Goal: Find specific page/section: Find specific page/section

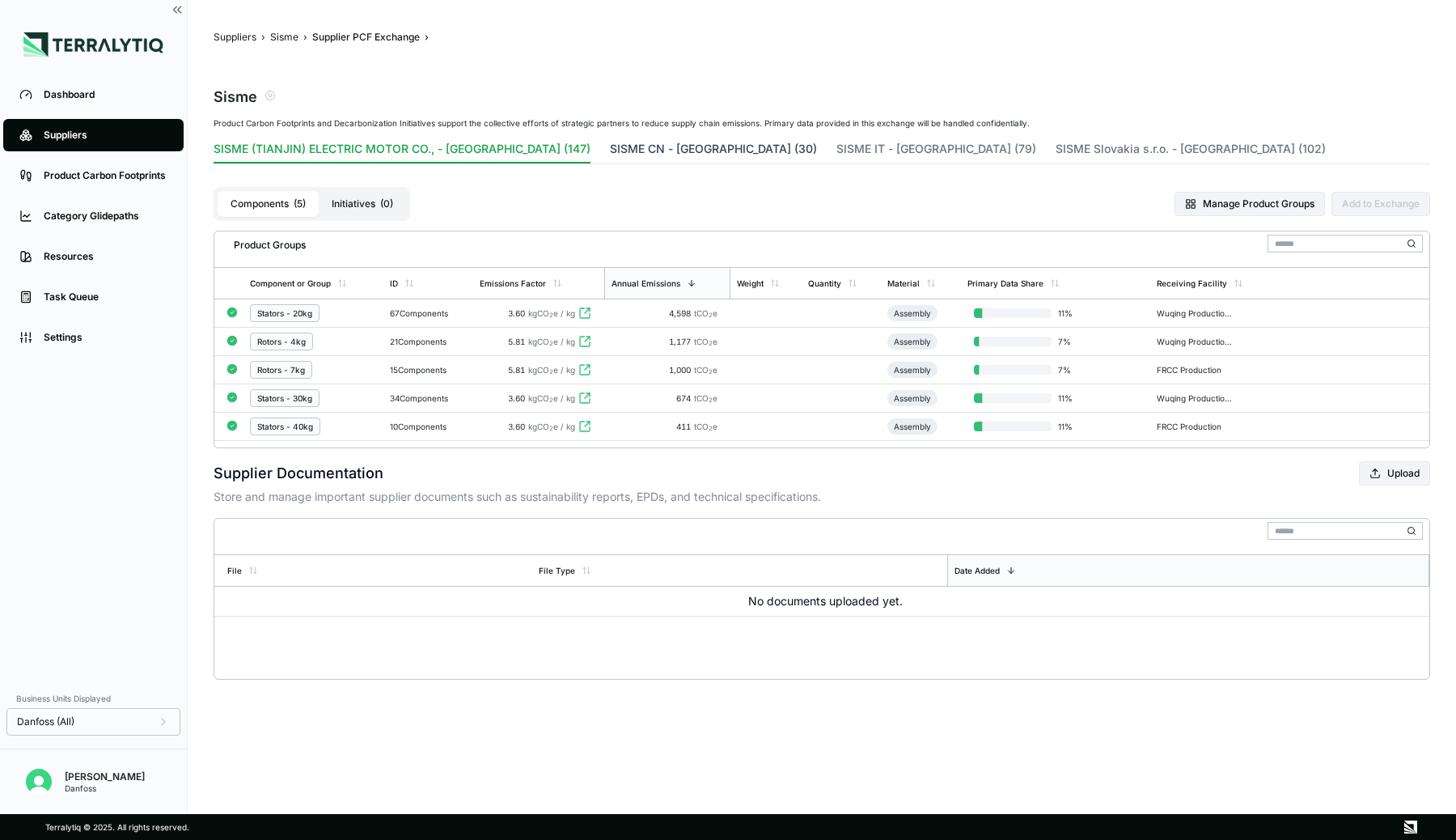
click at [610, 148] on button "SISME CN - [GEOGRAPHIC_DATA] (30)" at bounding box center [713, 153] width 207 height 23
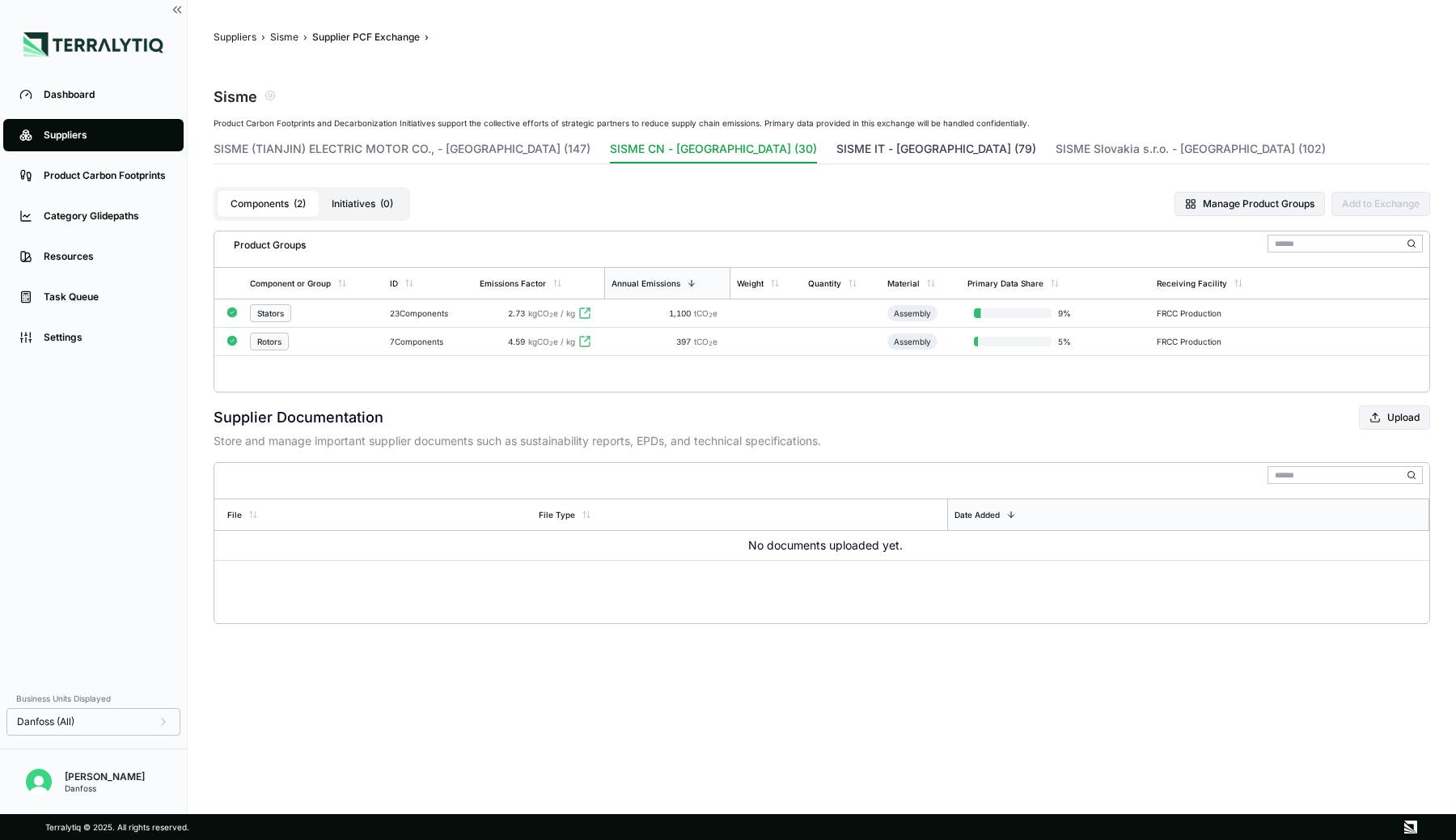
click at [836, 153] on button "SISME IT - [GEOGRAPHIC_DATA] (79)" at bounding box center [936, 153] width 200 height 23
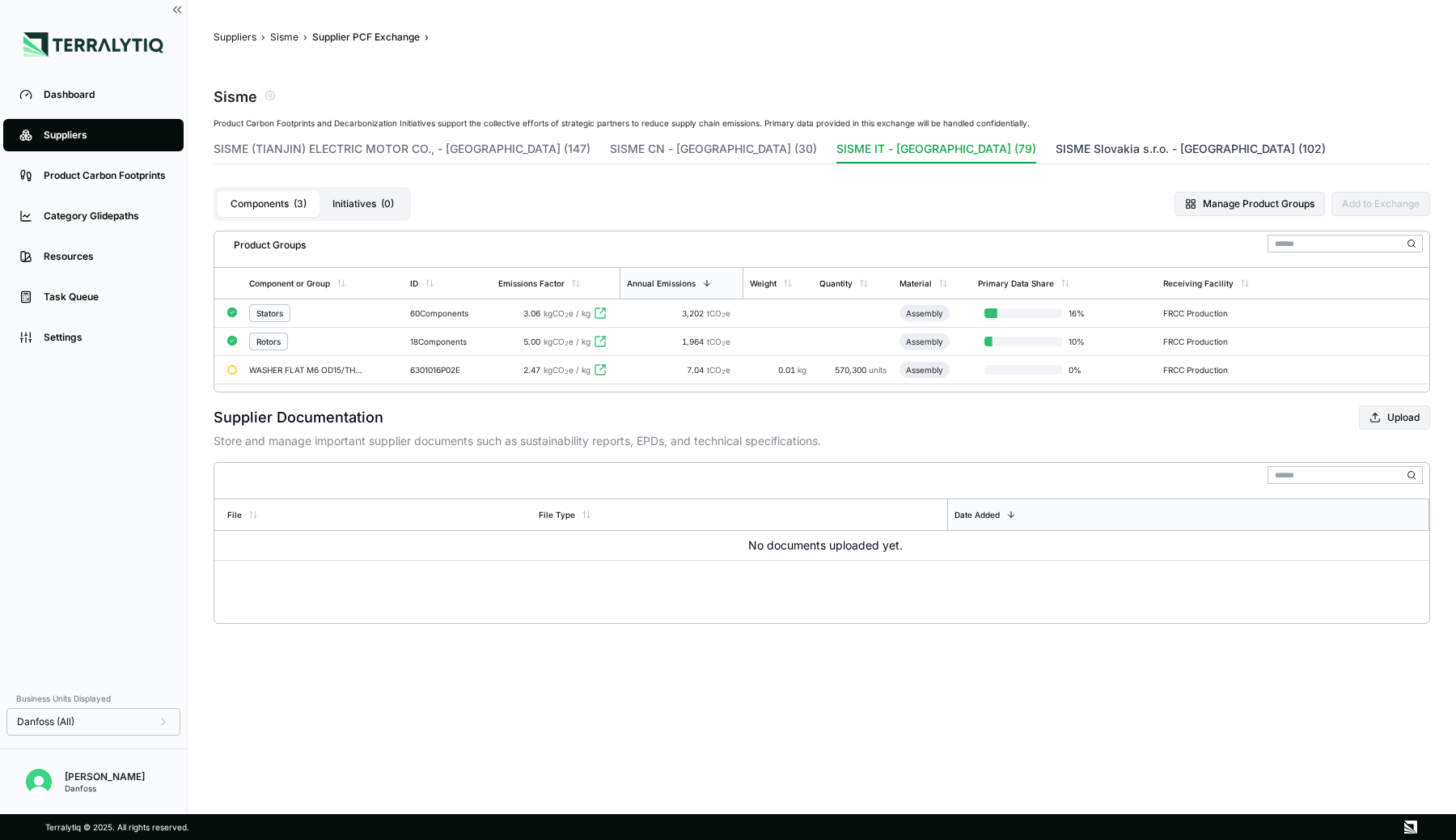
click at [1056, 145] on button "SISME Slovakia s.r.o. - [GEOGRAPHIC_DATA] (102)" at bounding box center [1190, 153] width 270 height 23
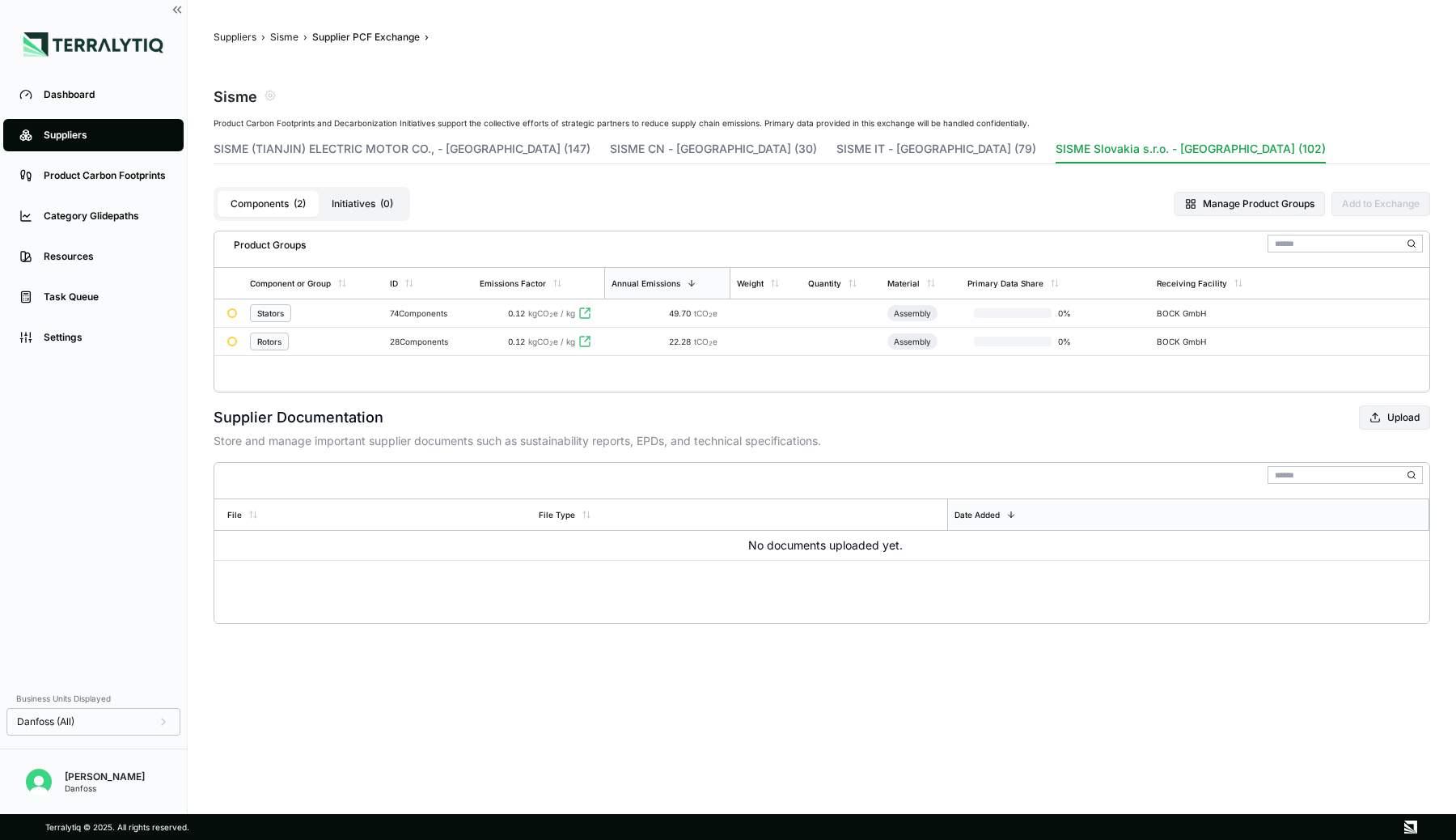
click at [75, 134] on div "Suppliers" at bounding box center [106, 135] width 124 height 13
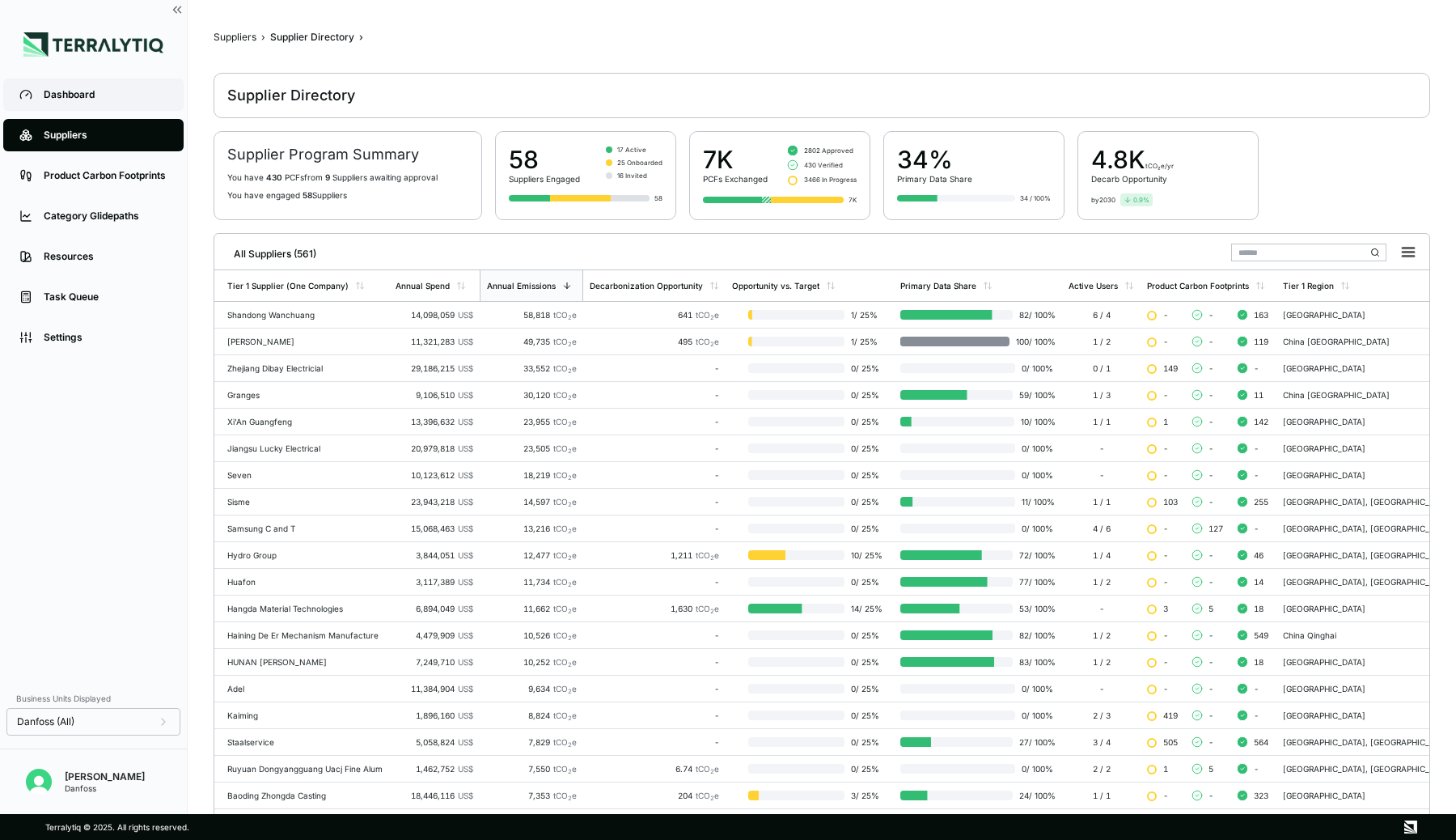
click at [90, 99] on div "Dashboard" at bounding box center [106, 95] width 124 height 13
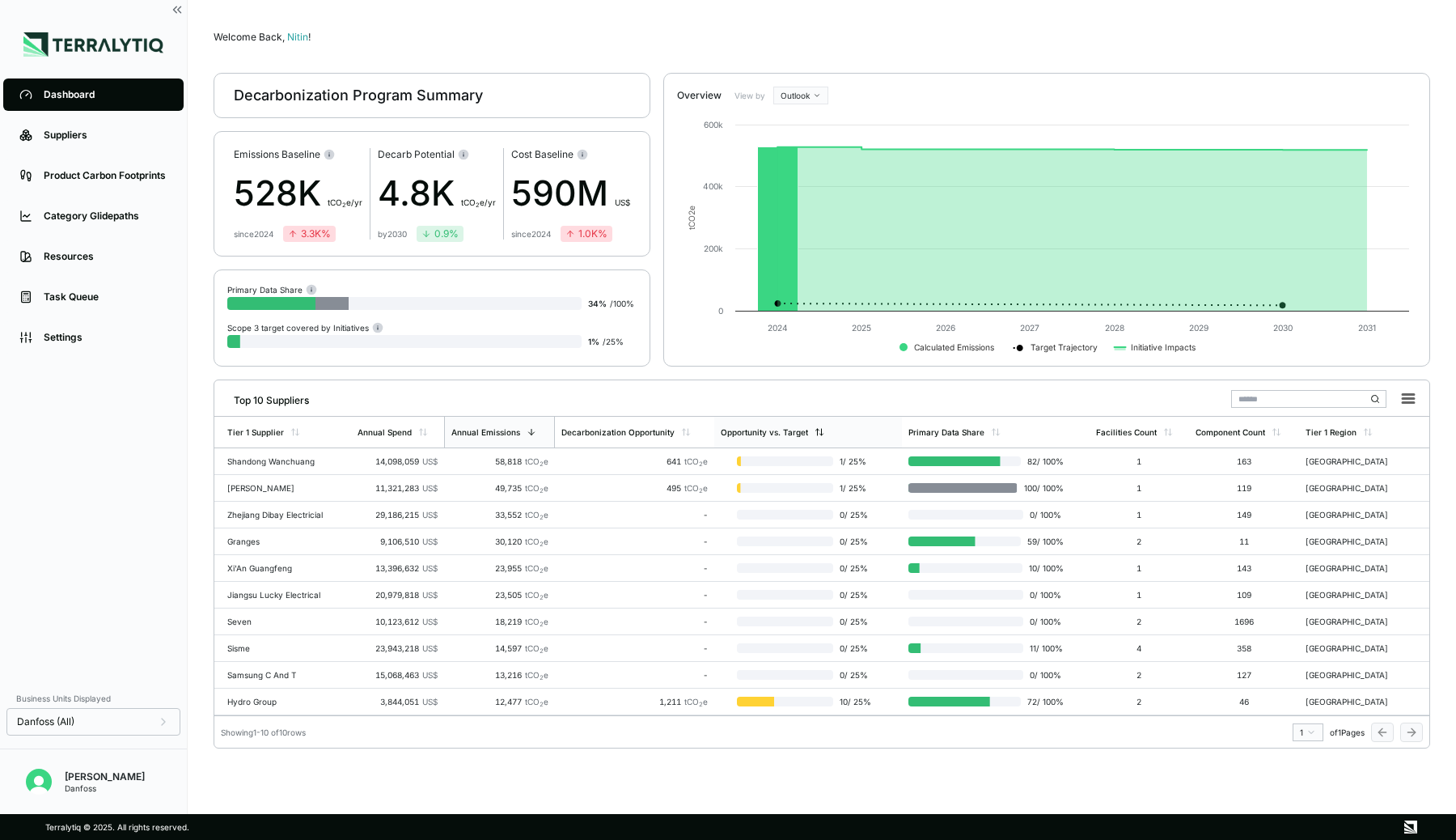
click at [748, 431] on div "Opportunity vs. Target" at bounding box center [764, 432] width 87 height 10
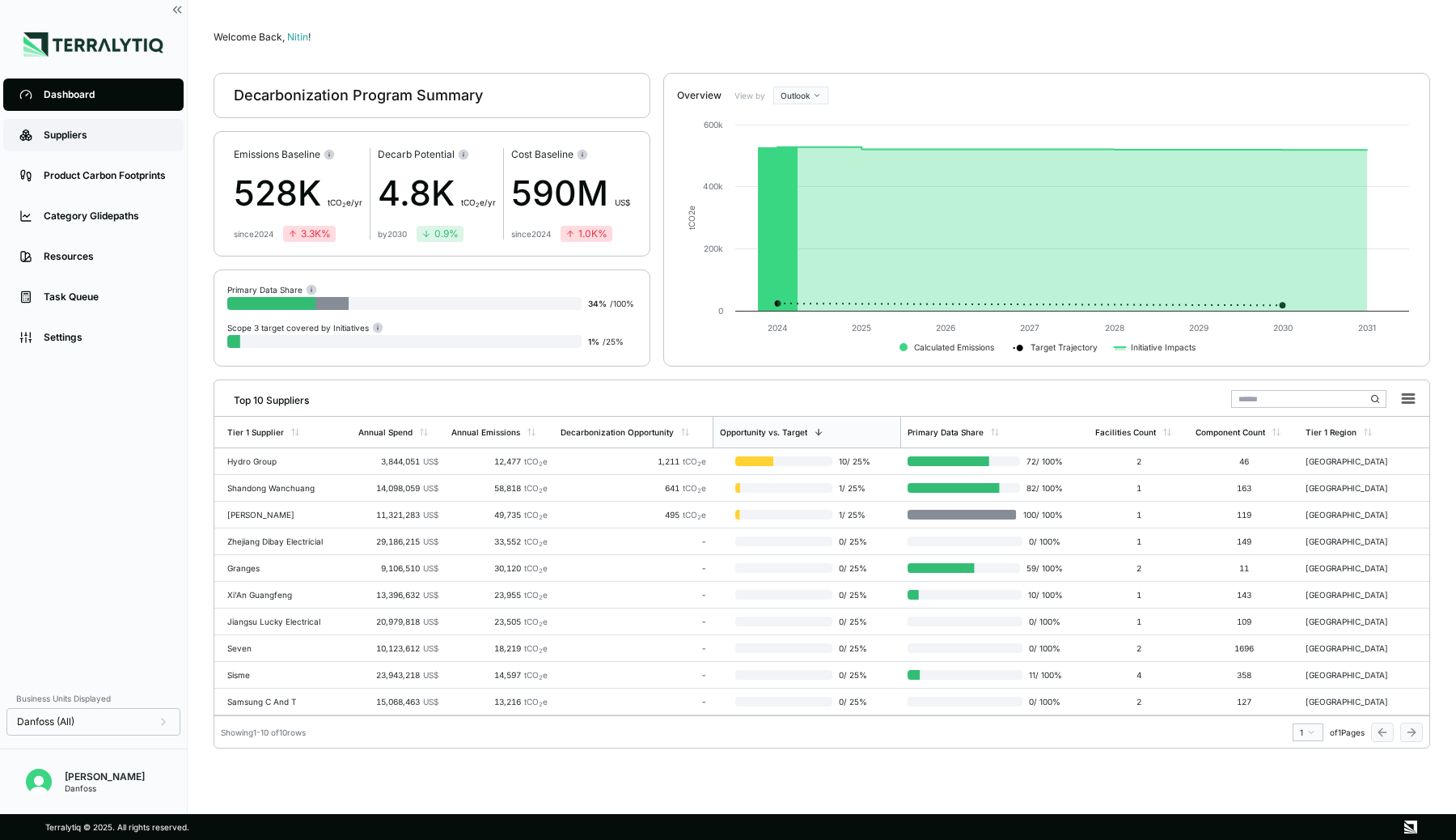
click at [78, 145] on link "Suppliers" at bounding box center [93, 135] width 180 height 33
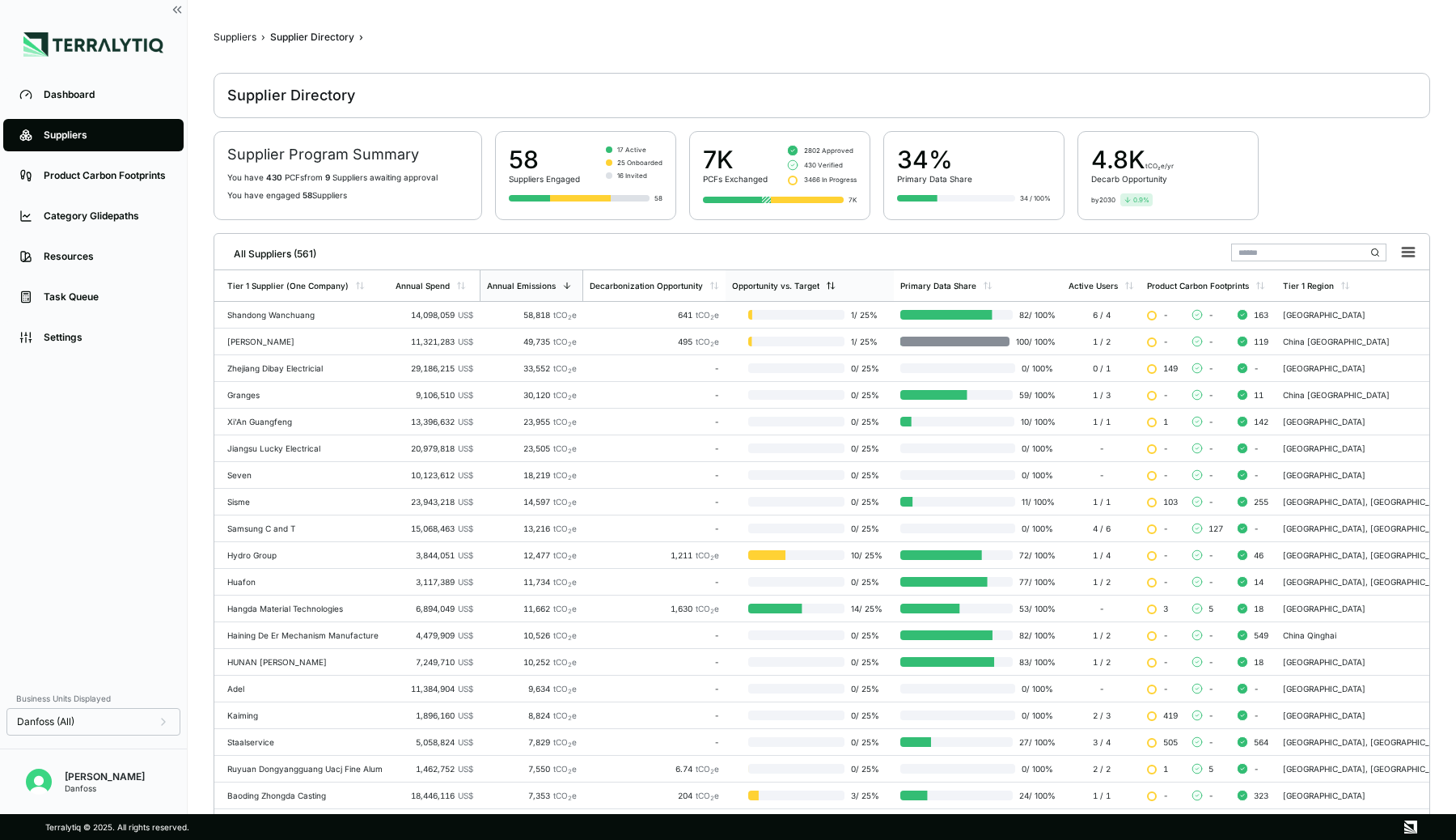
click at [788, 282] on div "Opportunity vs. Target" at bounding box center [775, 285] width 87 height 10
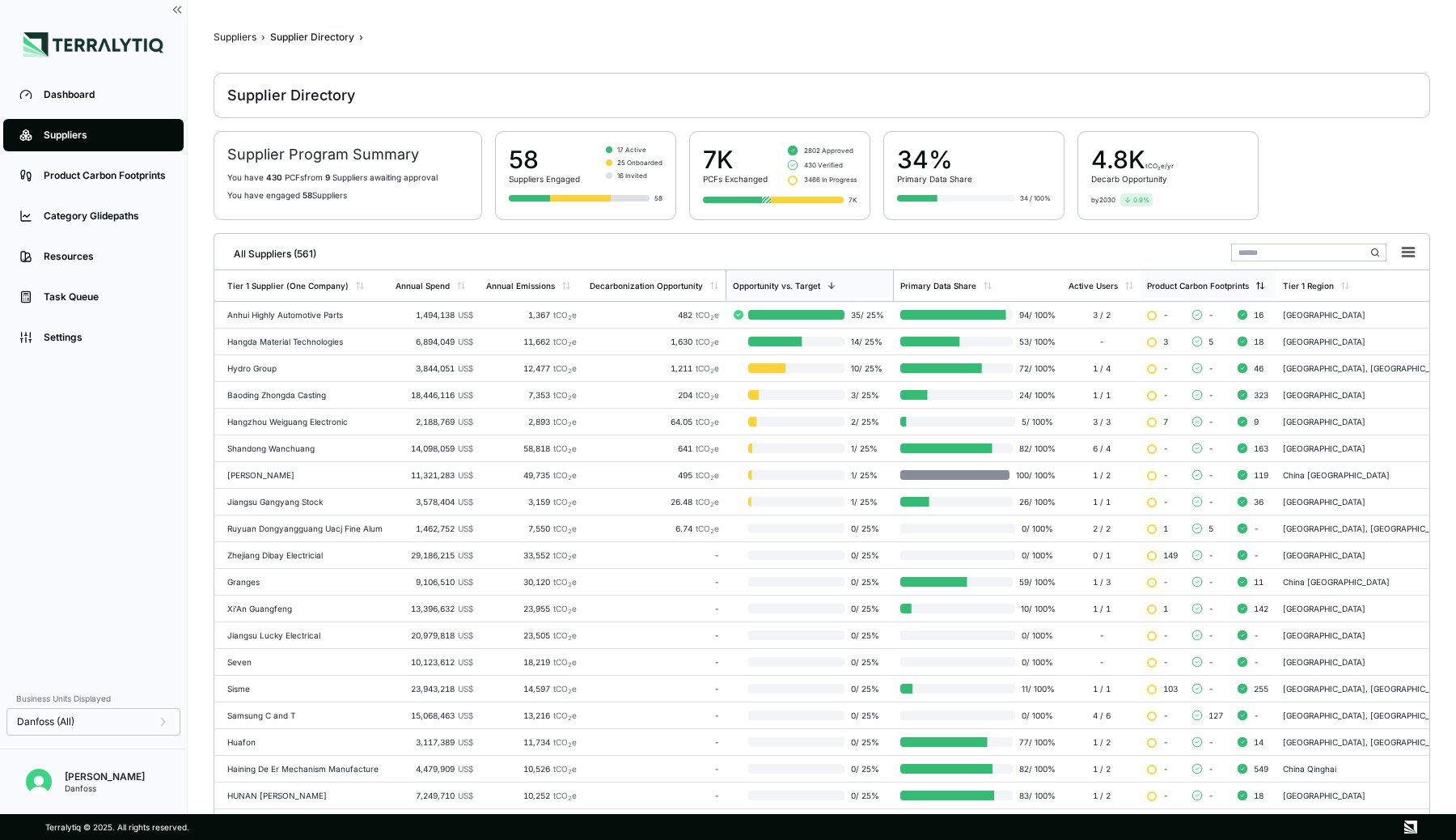
click at [1225, 281] on div "Product Carbon Footprints" at bounding box center [1198, 285] width 102 height 10
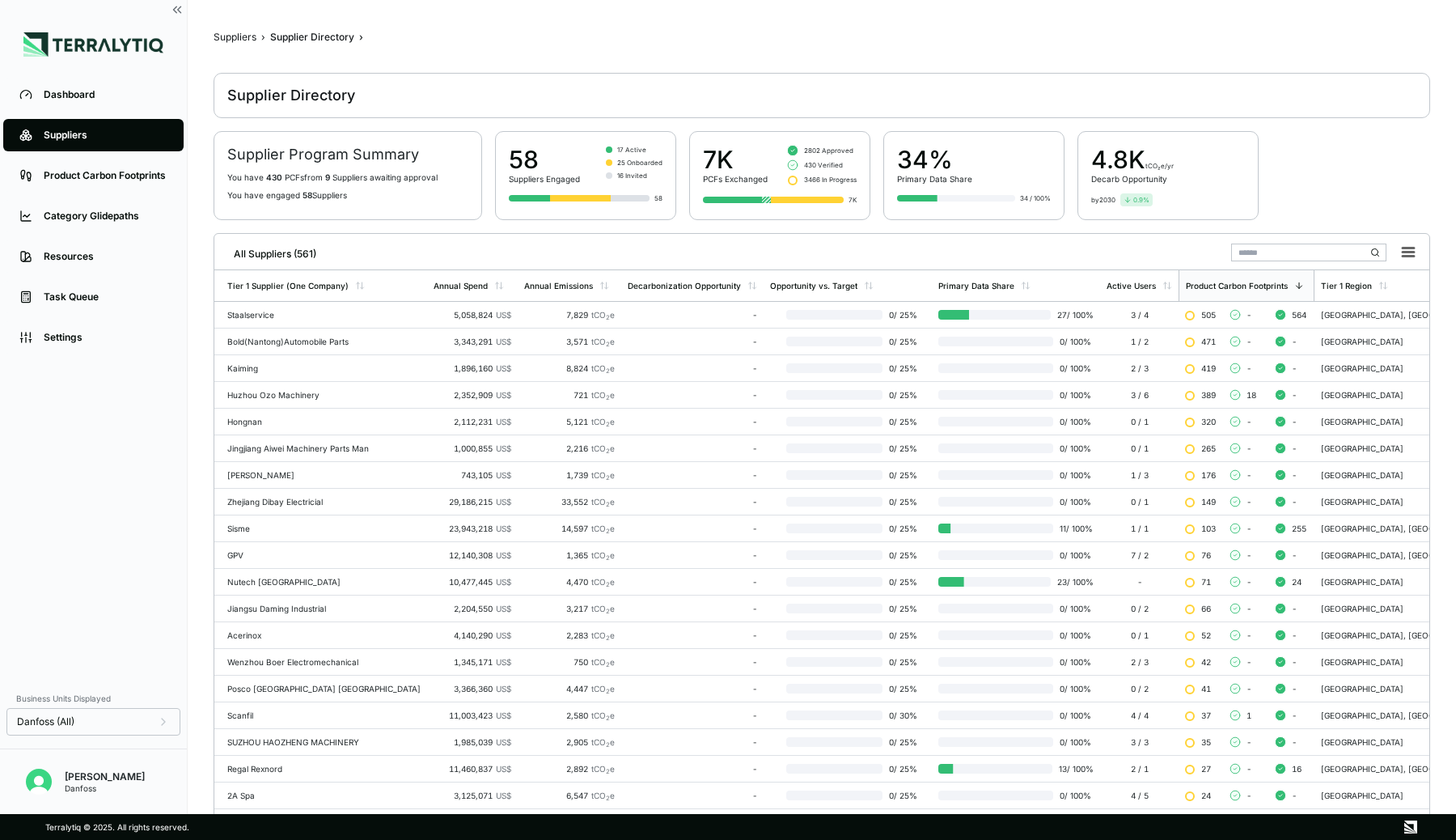
click at [59, 130] on div "Suppliers" at bounding box center [106, 135] width 124 height 13
click at [78, 97] on div "Dashboard" at bounding box center [106, 95] width 124 height 13
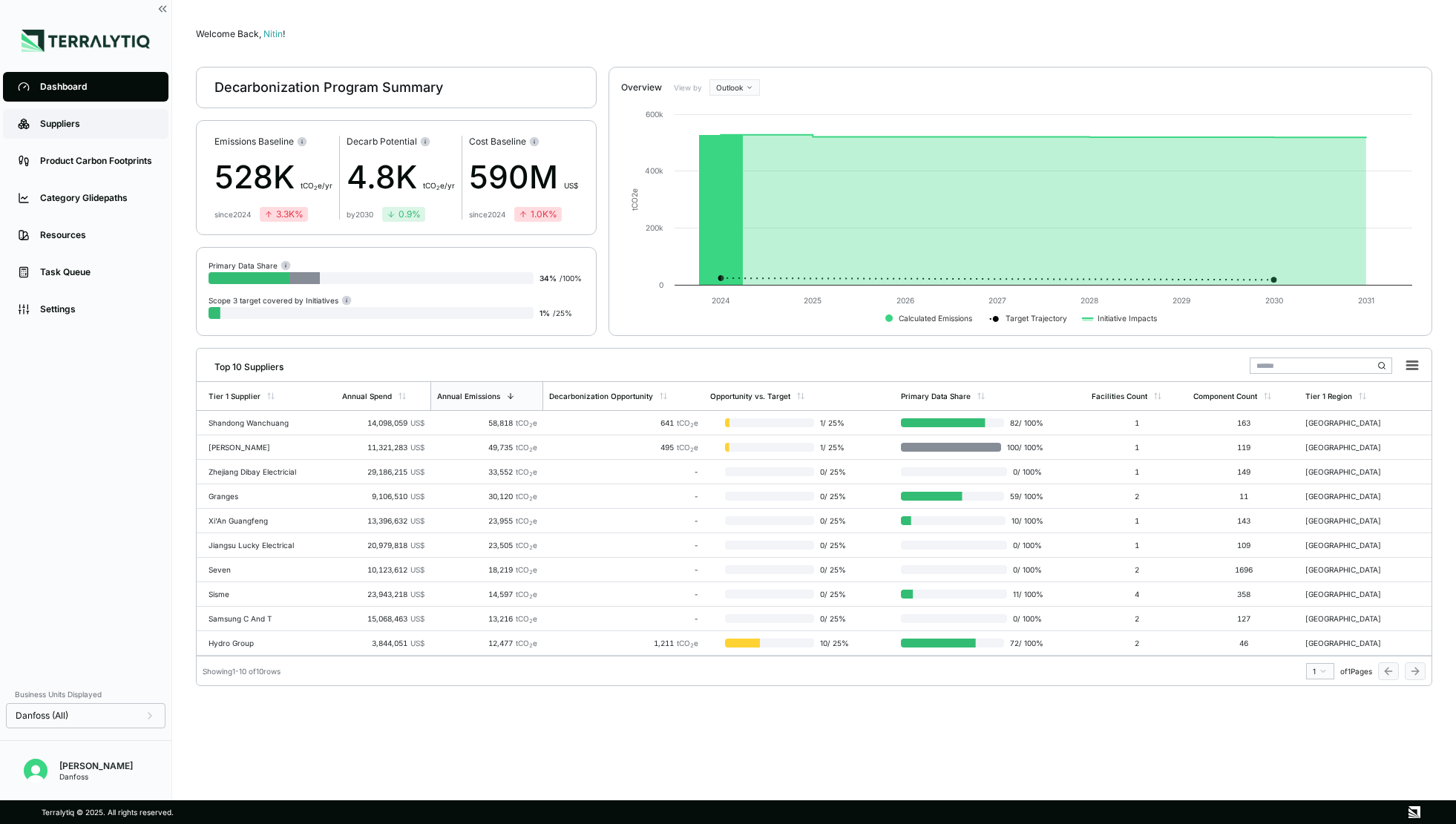
click at [87, 137] on link "Suppliers" at bounding box center [85, 124] width 165 height 30
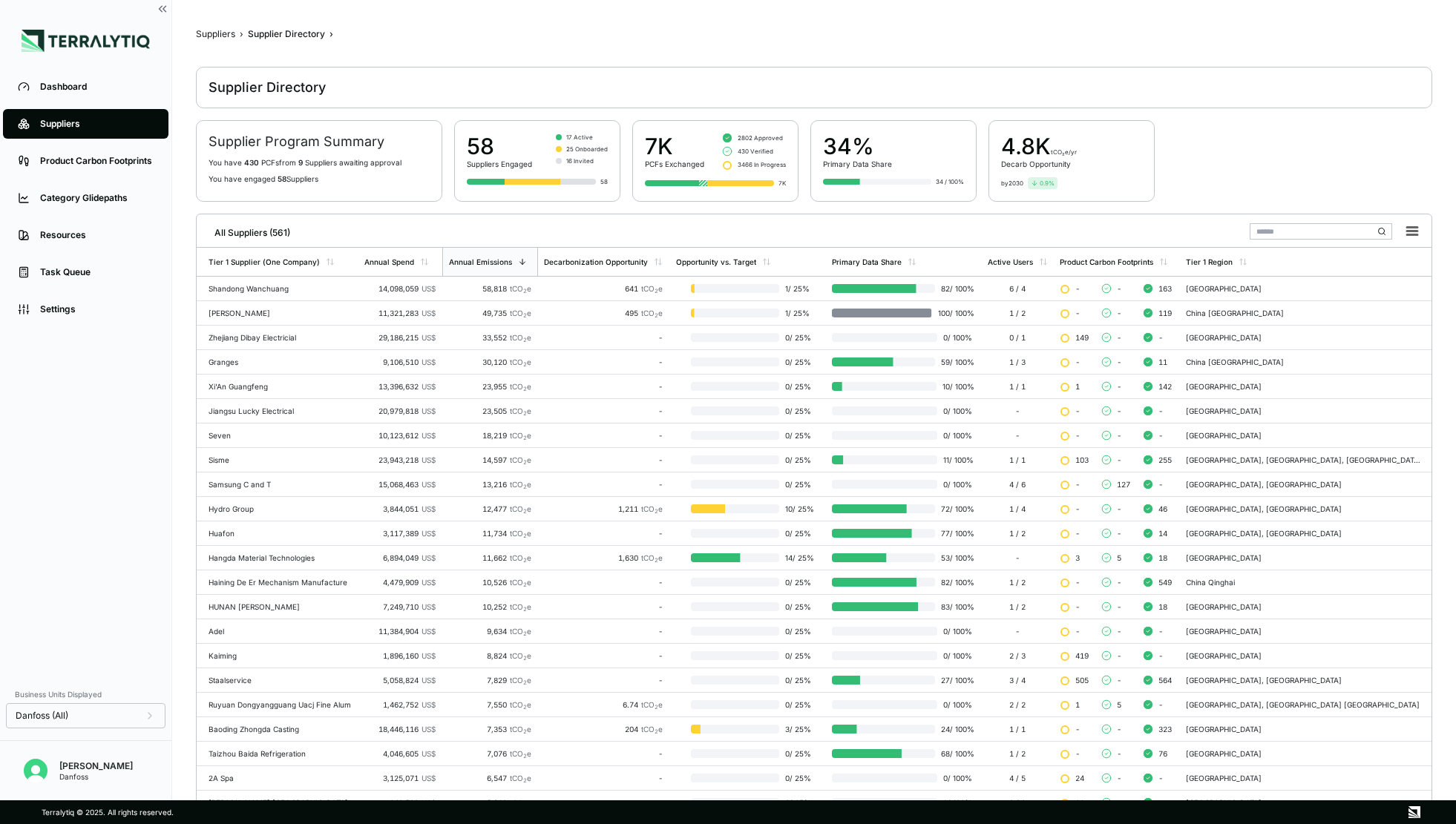
click at [1273, 233] on input "text" at bounding box center [1321, 232] width 142 height 16
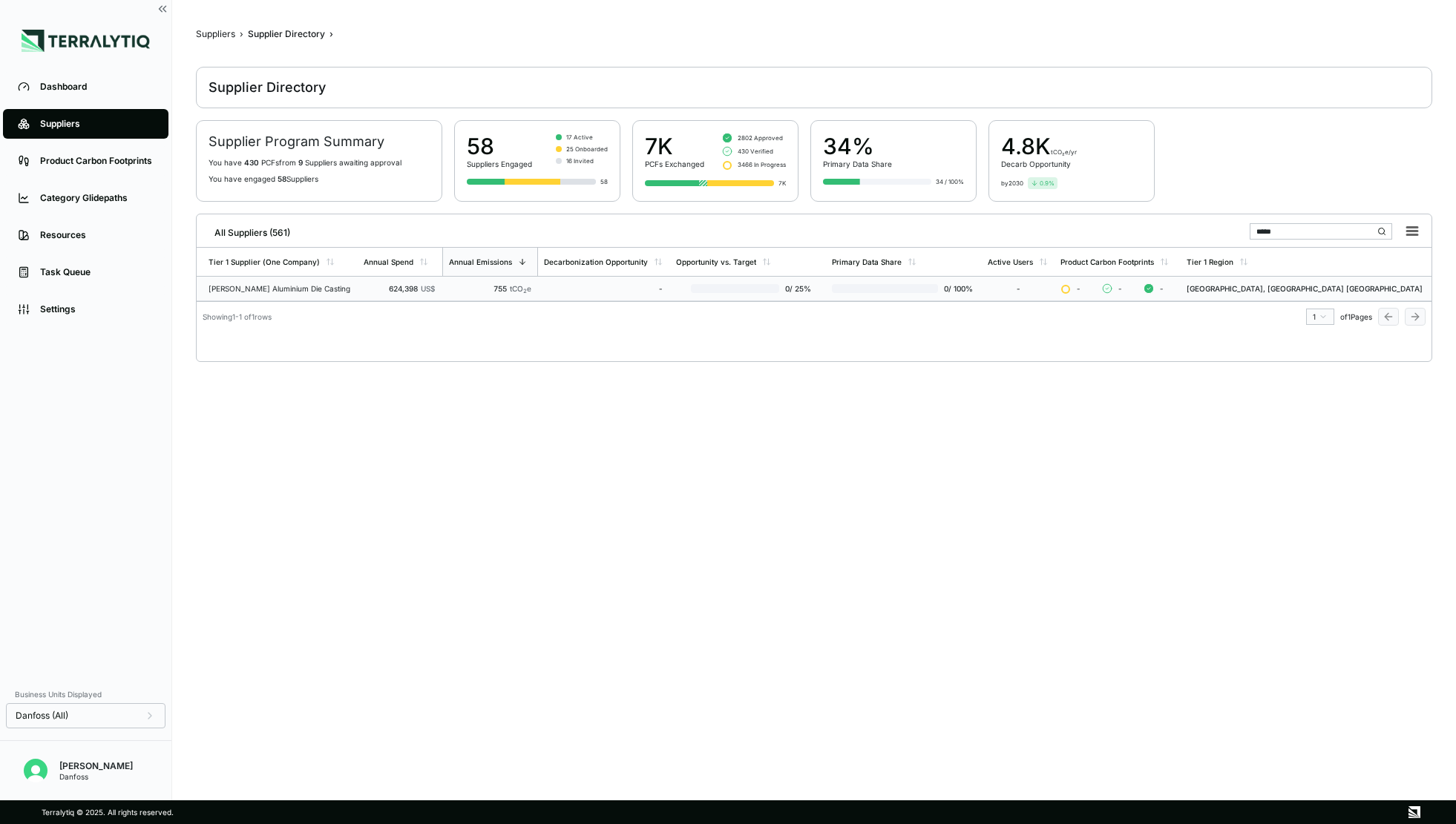
type input "*****"
click at [314, 280] on td "[PERSON_NAME] Aluminium Die Casting" at bounding box center [277, 289] width 161 height 25
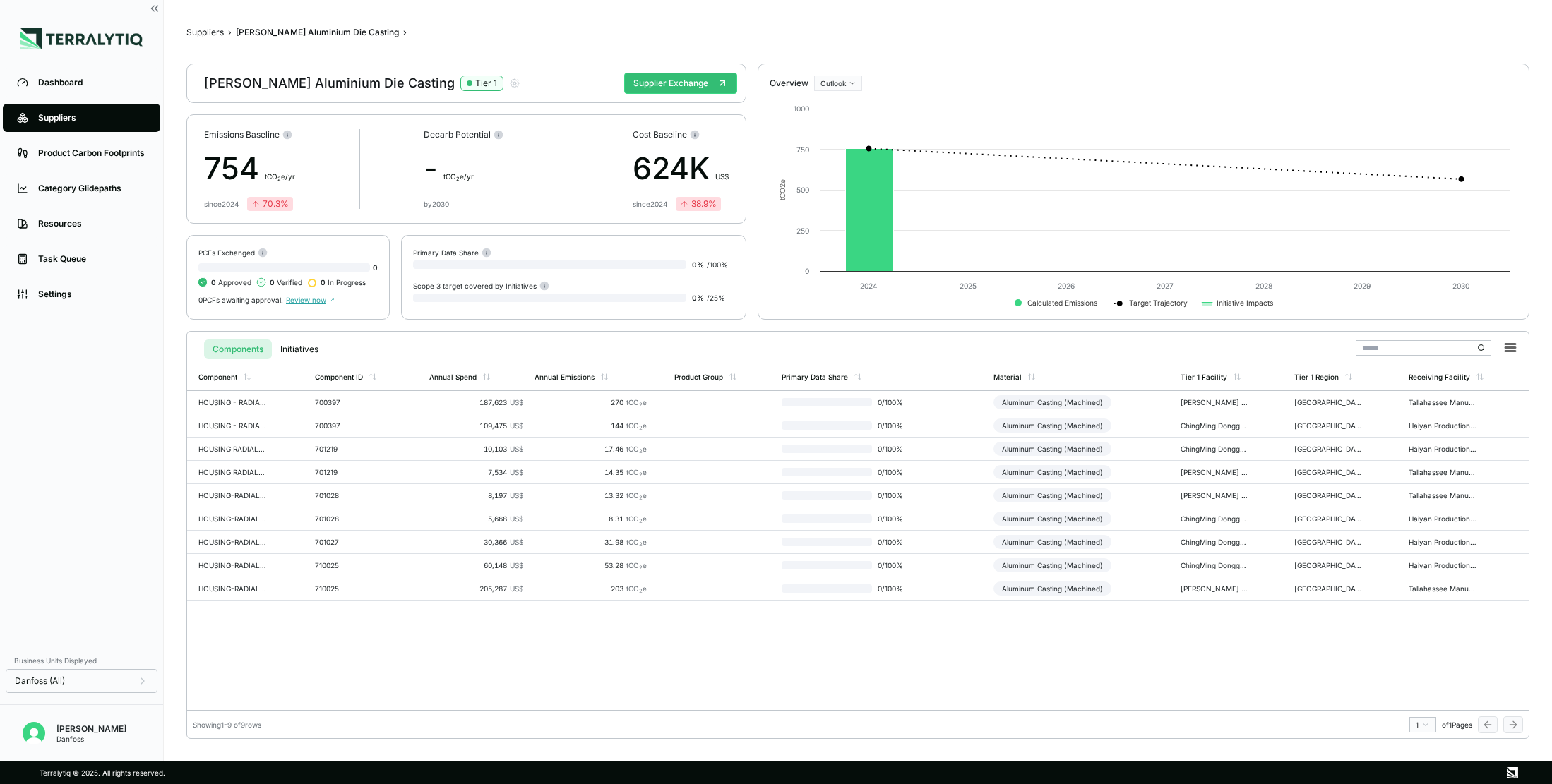
click at [90, 118] on div "Suppliers" at bounding box center [93, 118] width 108 height 11
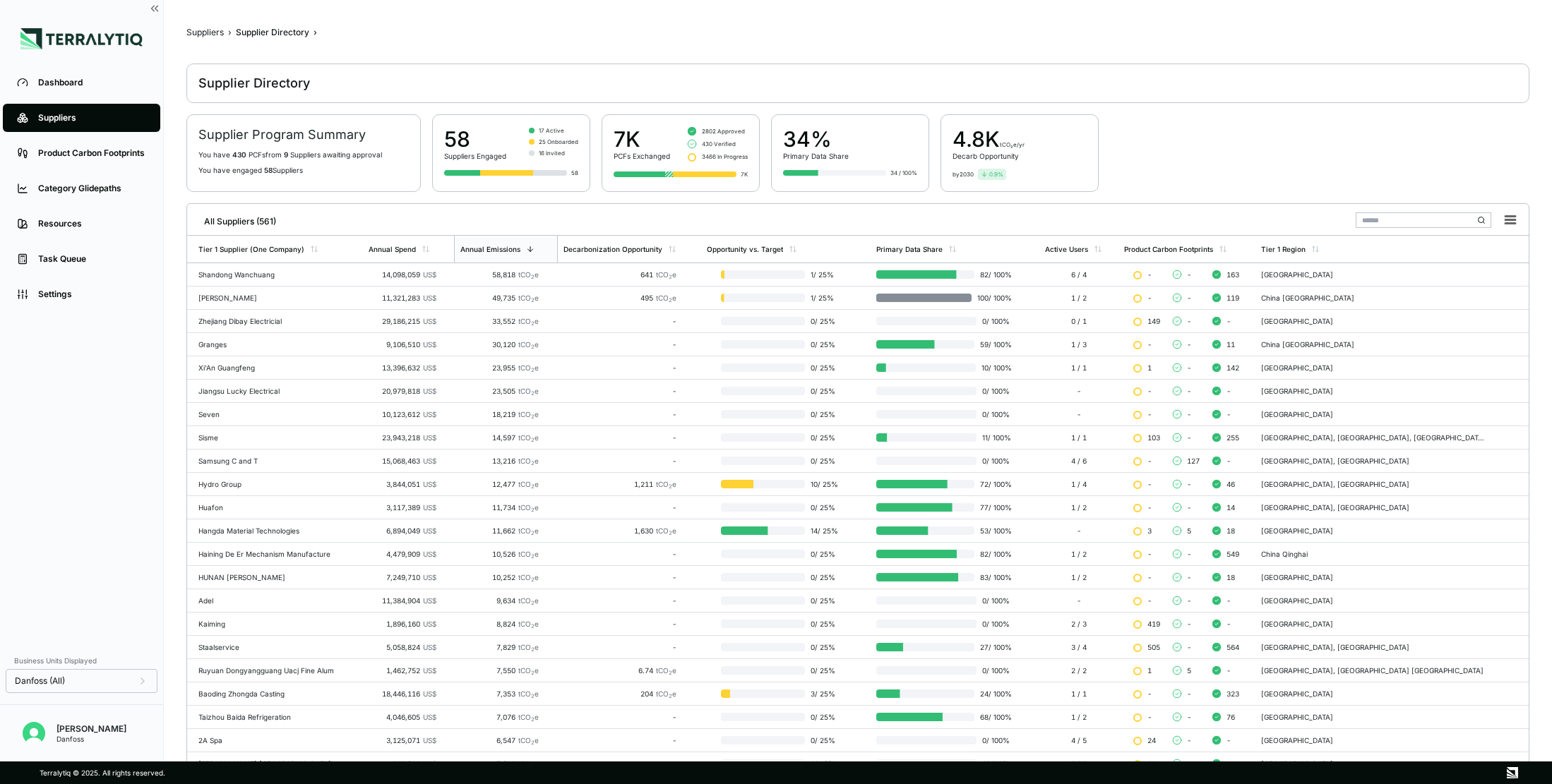
click at [1270, 227] on div at bounding box center [1439, 220] width 167 height 26
click at [1270, 220] on input "text" at bounding box center [1423, 221] width 135 height 16
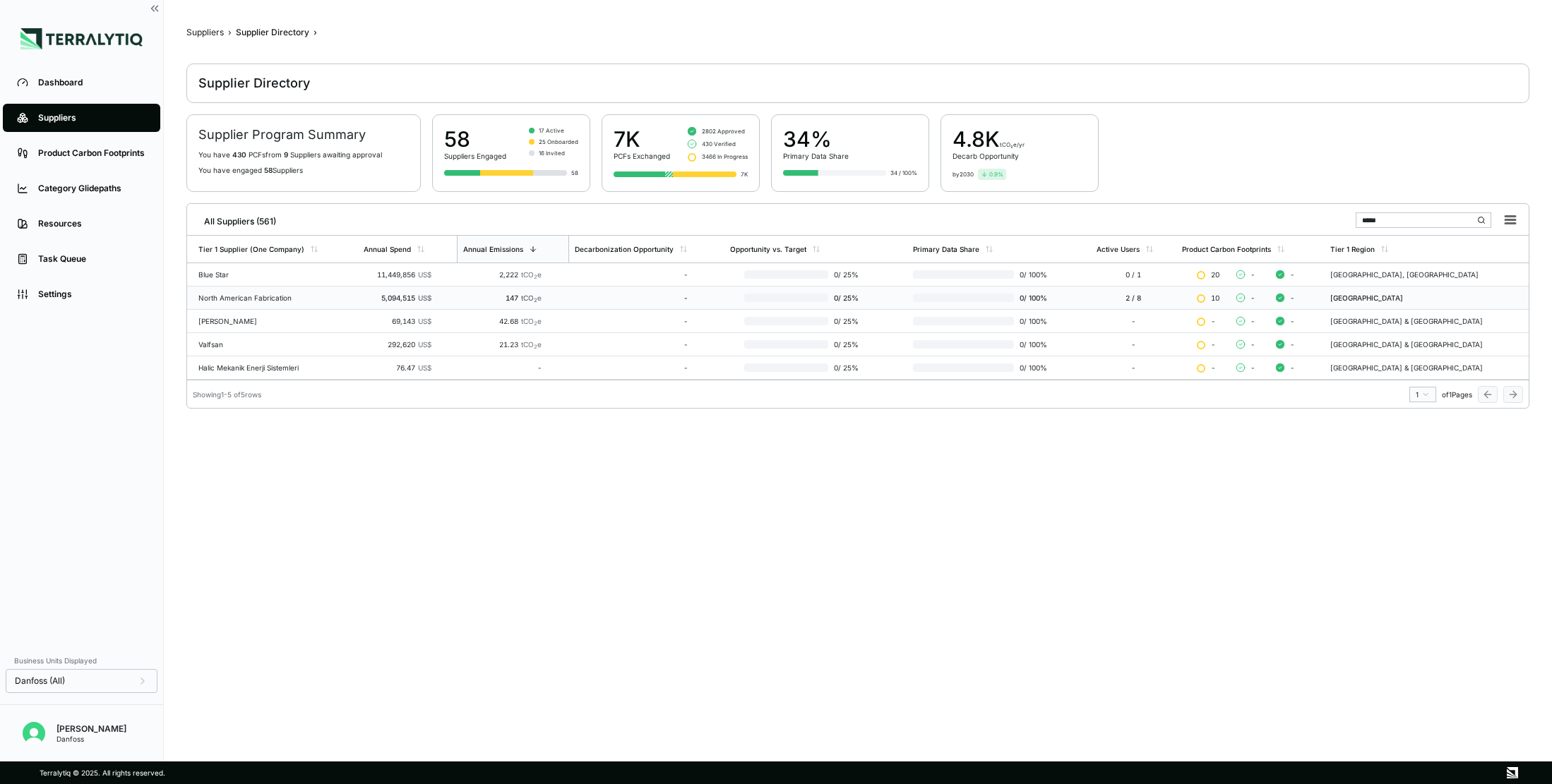
type input "*****"
click at [277, 302] on div "North American Fabrication" at bounding box center [275, 298] width 154 height 9
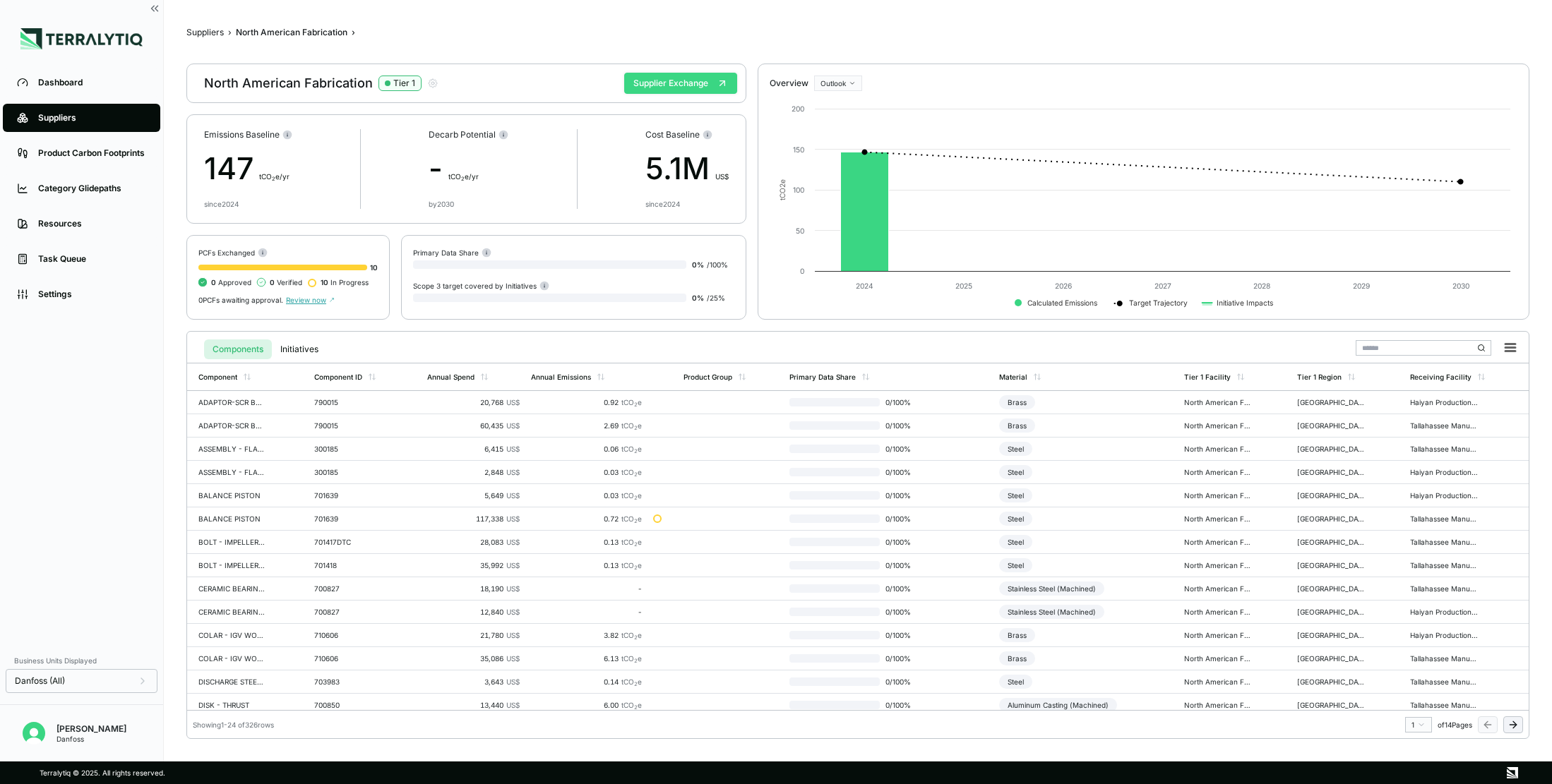
click at [685, 85] on button "Supplier Exchange" at bounding box center [680, 83] width 113 height 21
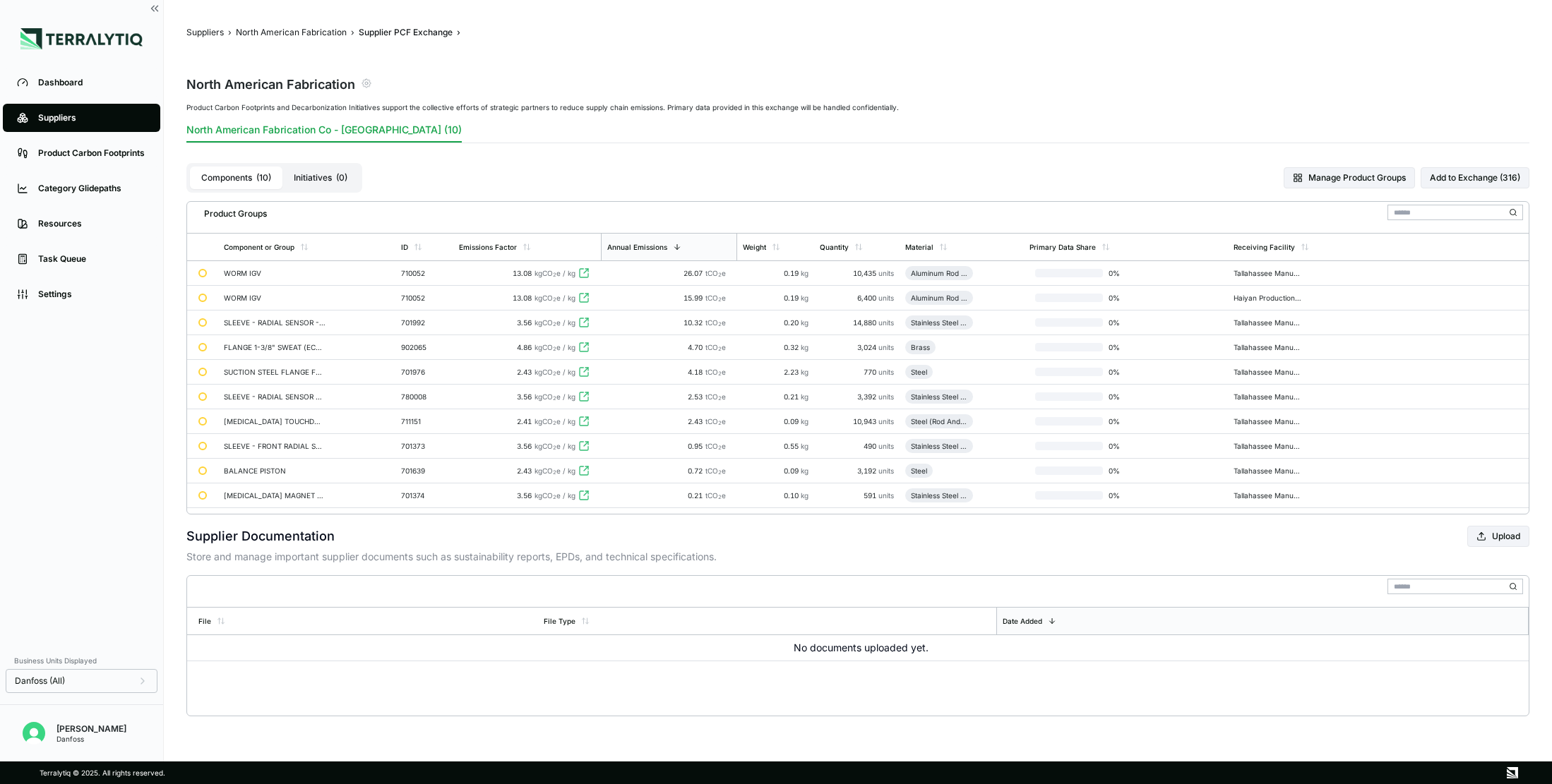
click at [366, 80] on icon "button" at bounding box center [366, 83] width 11 height 11
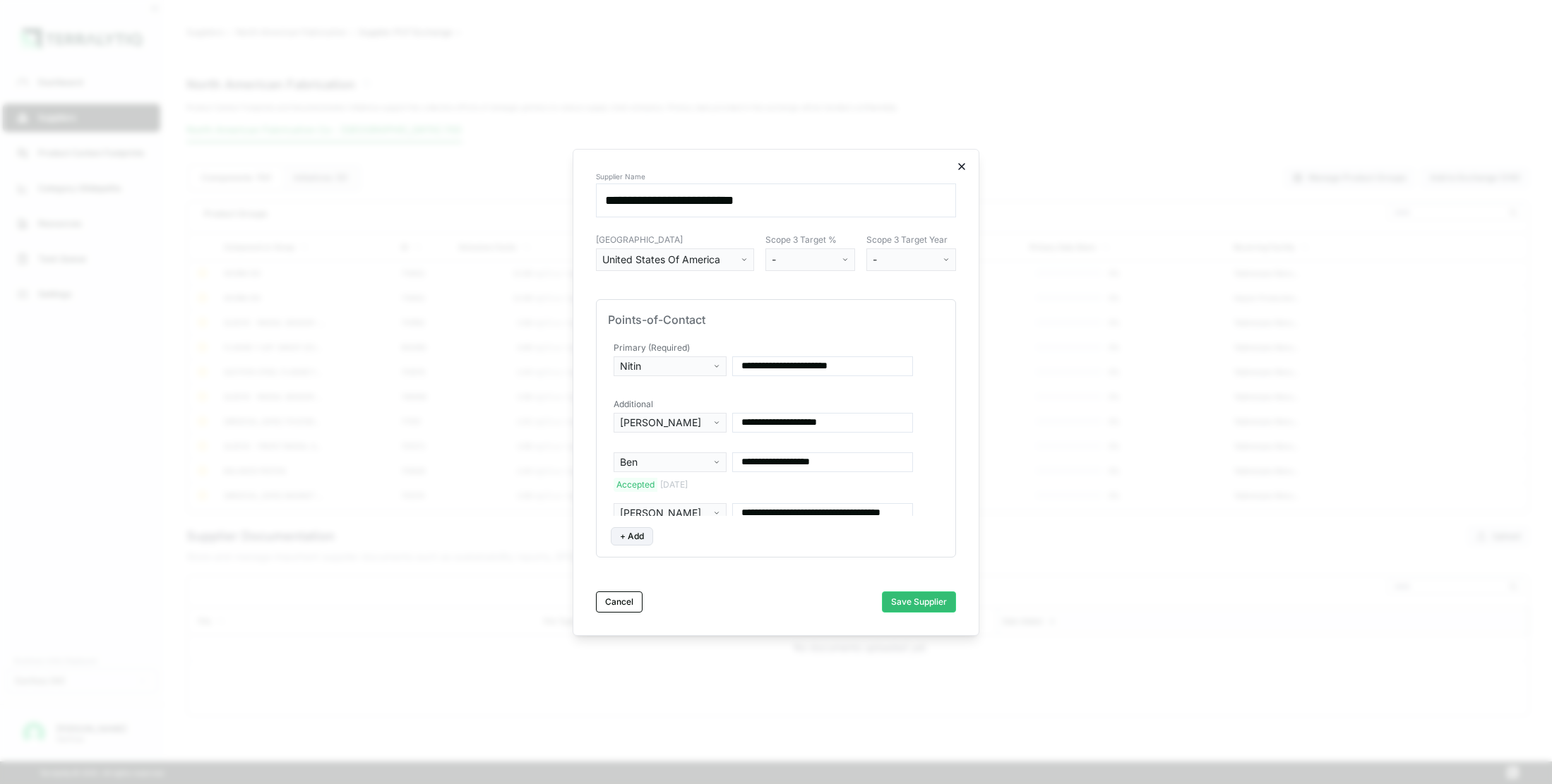
click at [960, 170] on icon "button" at bounding box center [961, 166] width 11 height 11
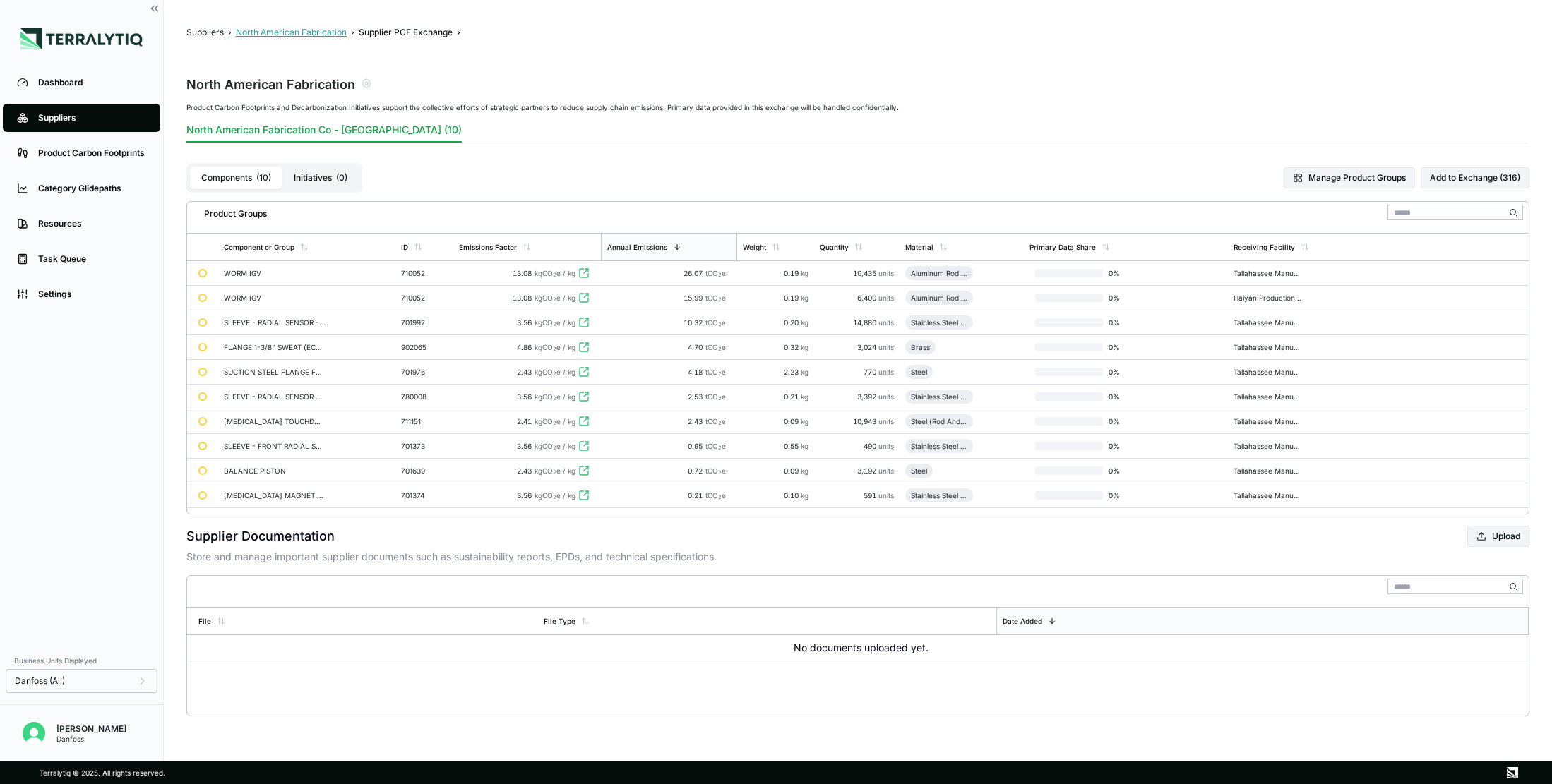
click at [289, 34] on button "North American Fabrication" at bounding box center [291, 33] width 111 height 11
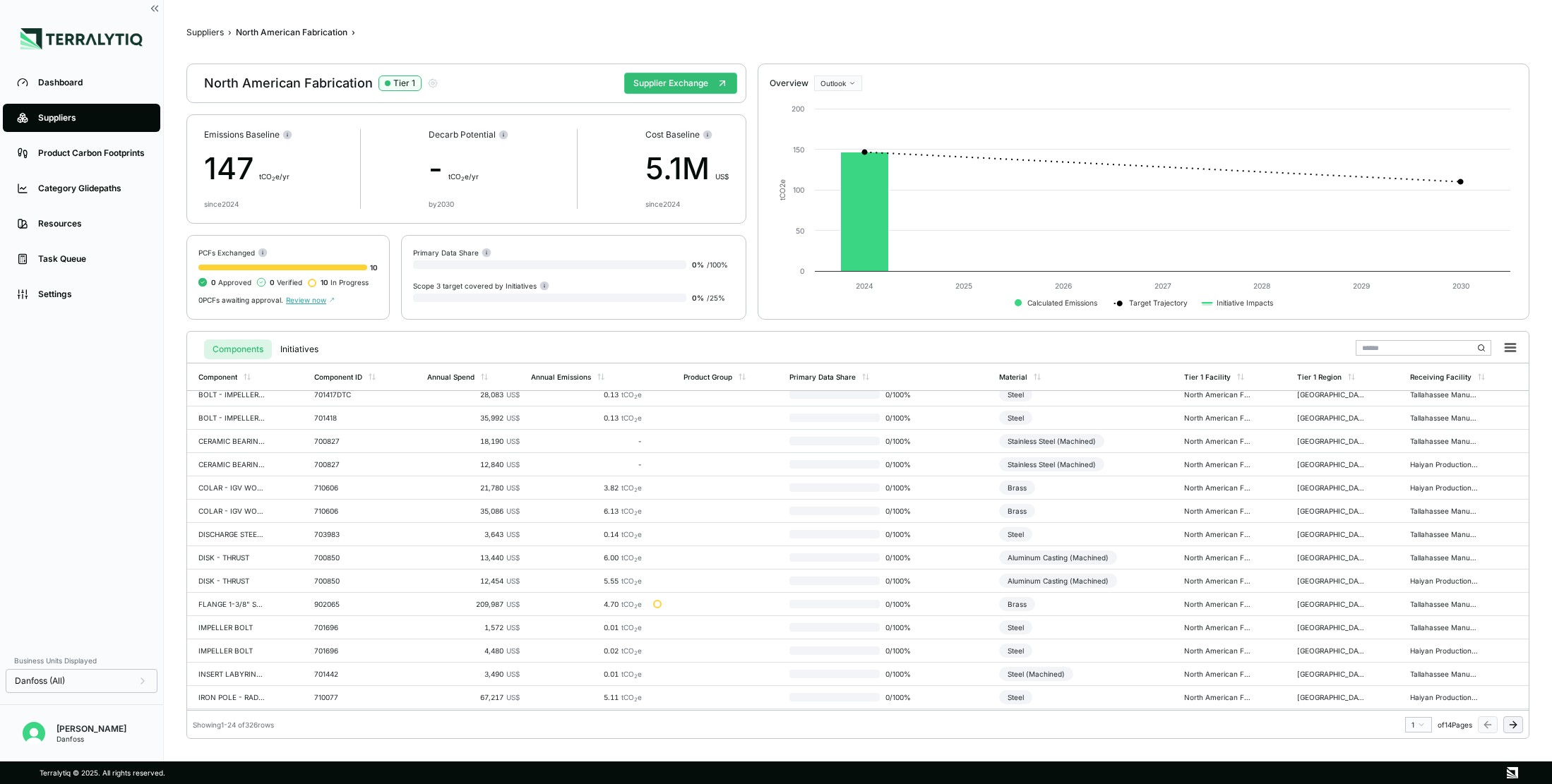
scroll to position [240, 0]
click at [65, 112] on link "Suppliers" at bounding box center [81, 118] width 157 height 28
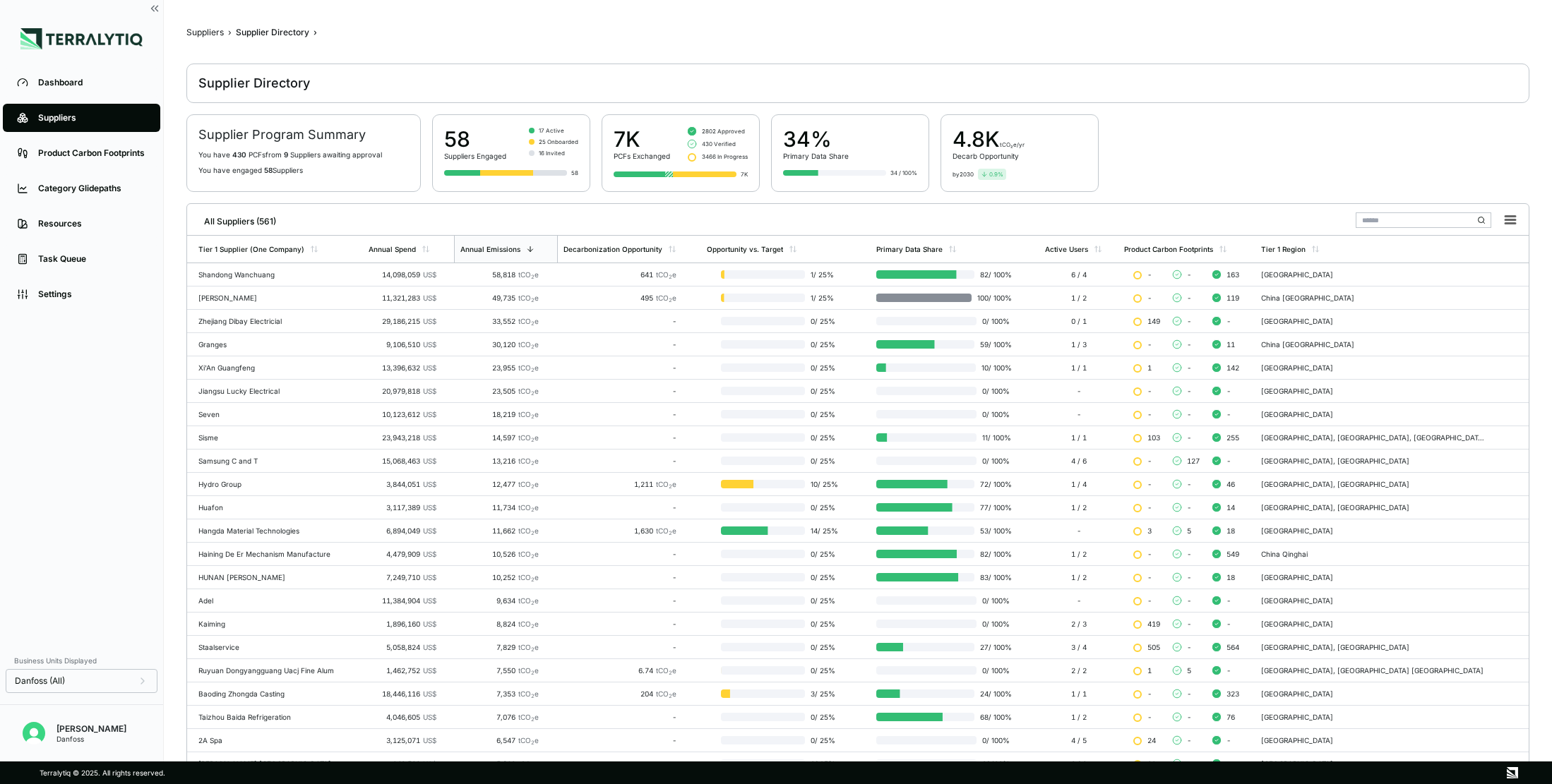
click at [1270, 216] on input "text" at bounding box center [1423, 221] width 135 height 16
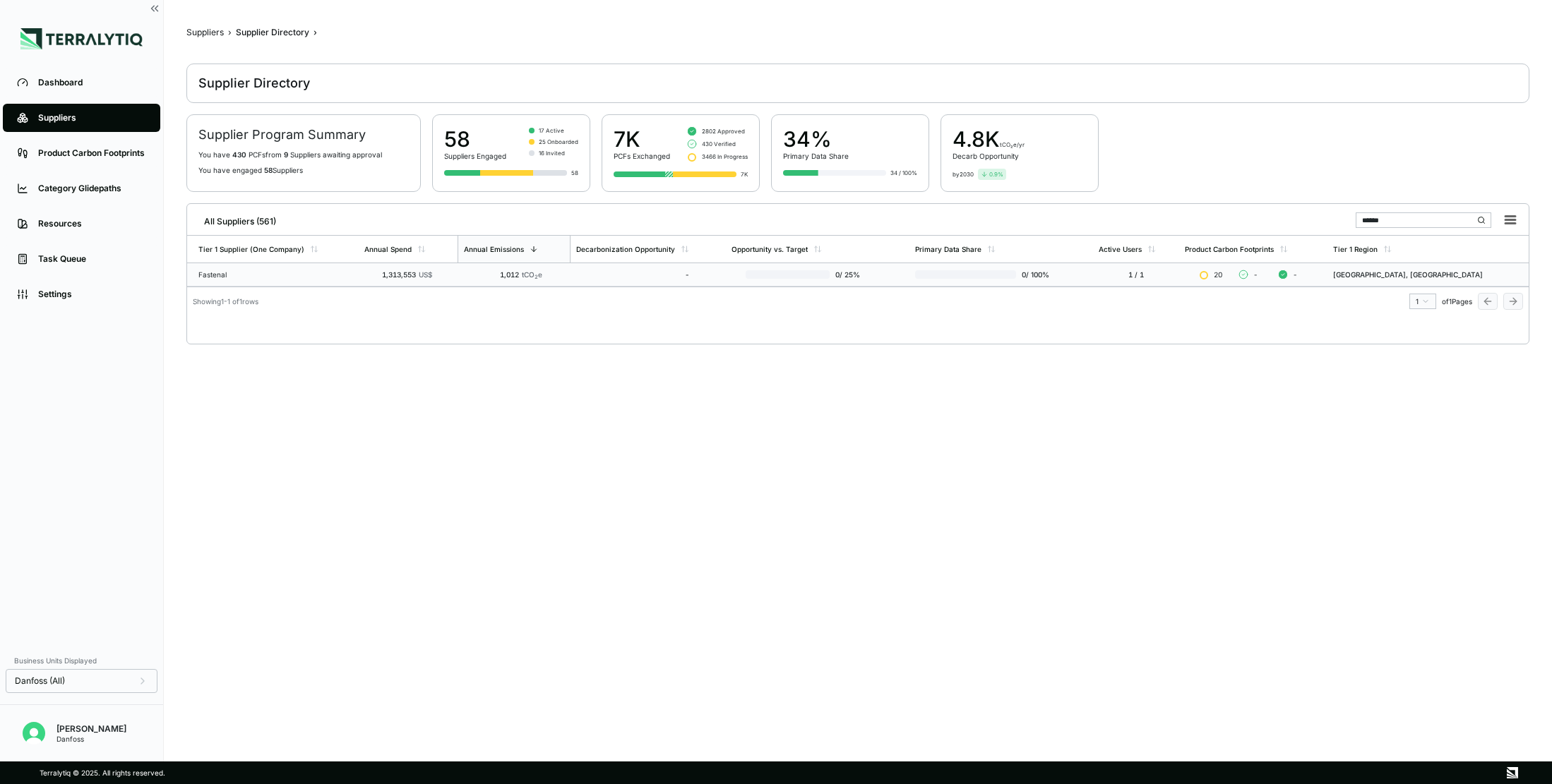
type input "******"
click at [366, 280] on td "1,313,553 US$" at bounding box center [408, 275] width 99 height 23
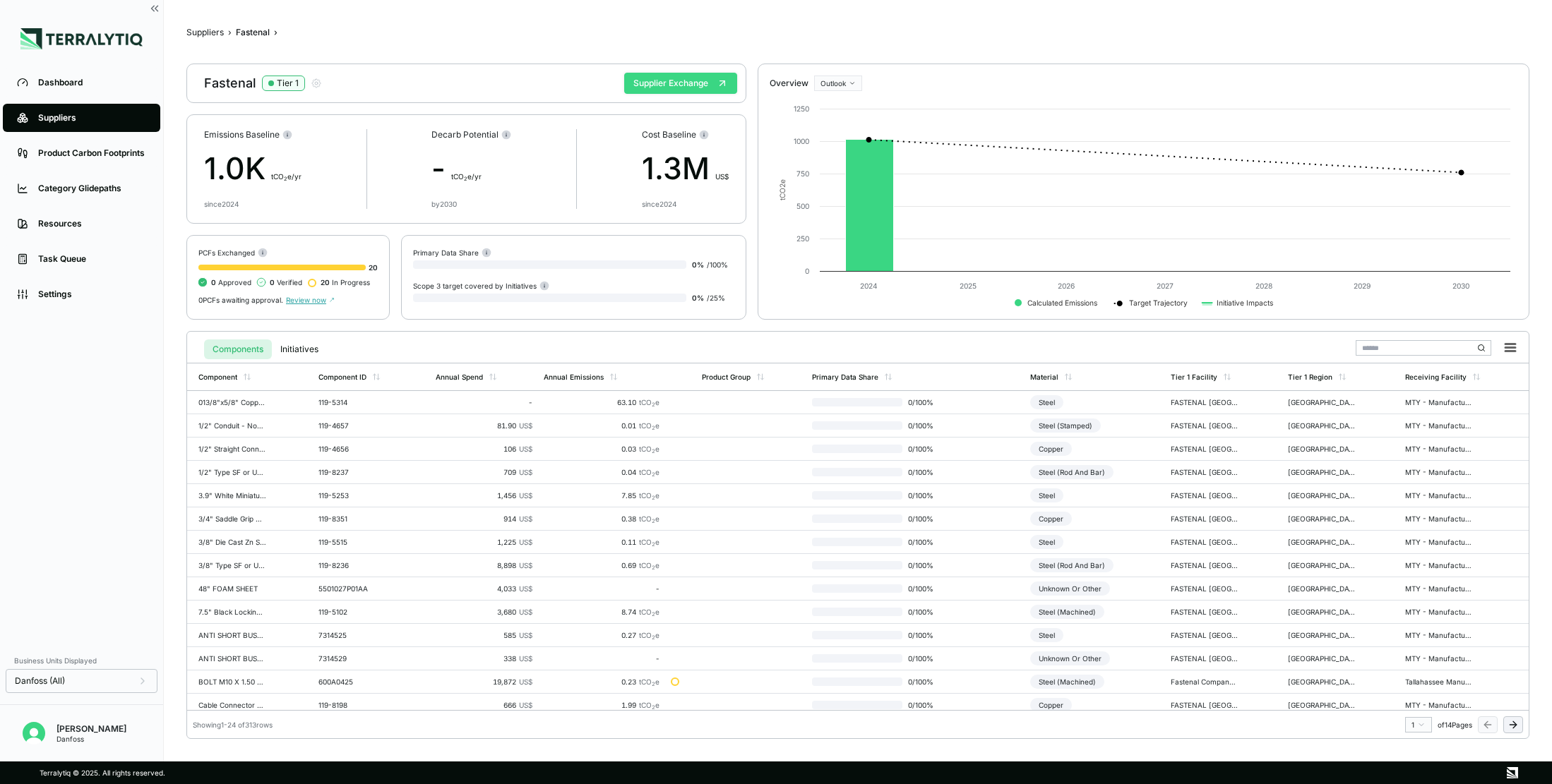
click at [692, 85] on button "Supplier Exchange" at bounding box center [680, 83] width 113 height 21
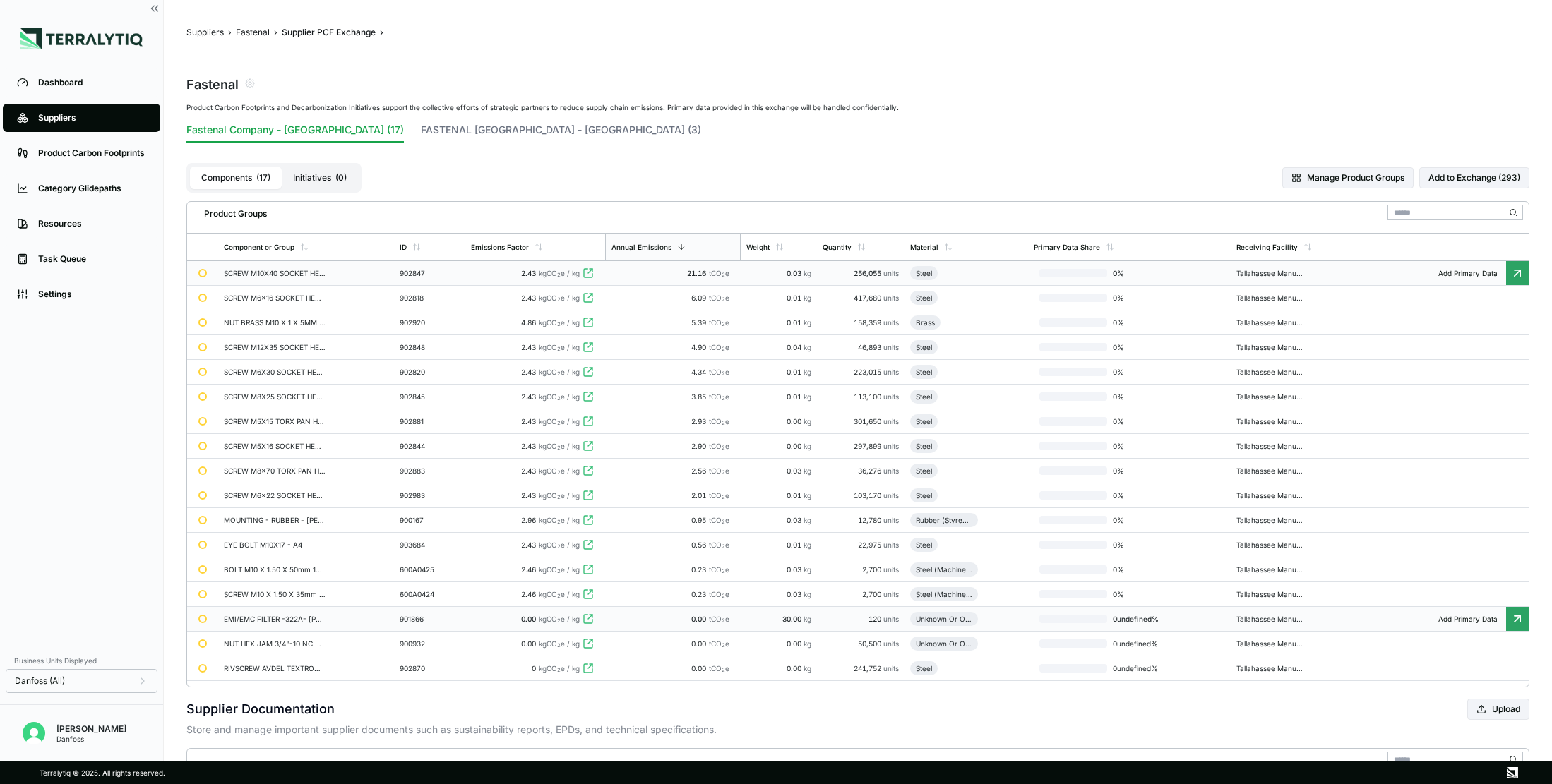
click at [843, 279] on td "256,055 units" at bounding box center [861, 273] width 88 height 25
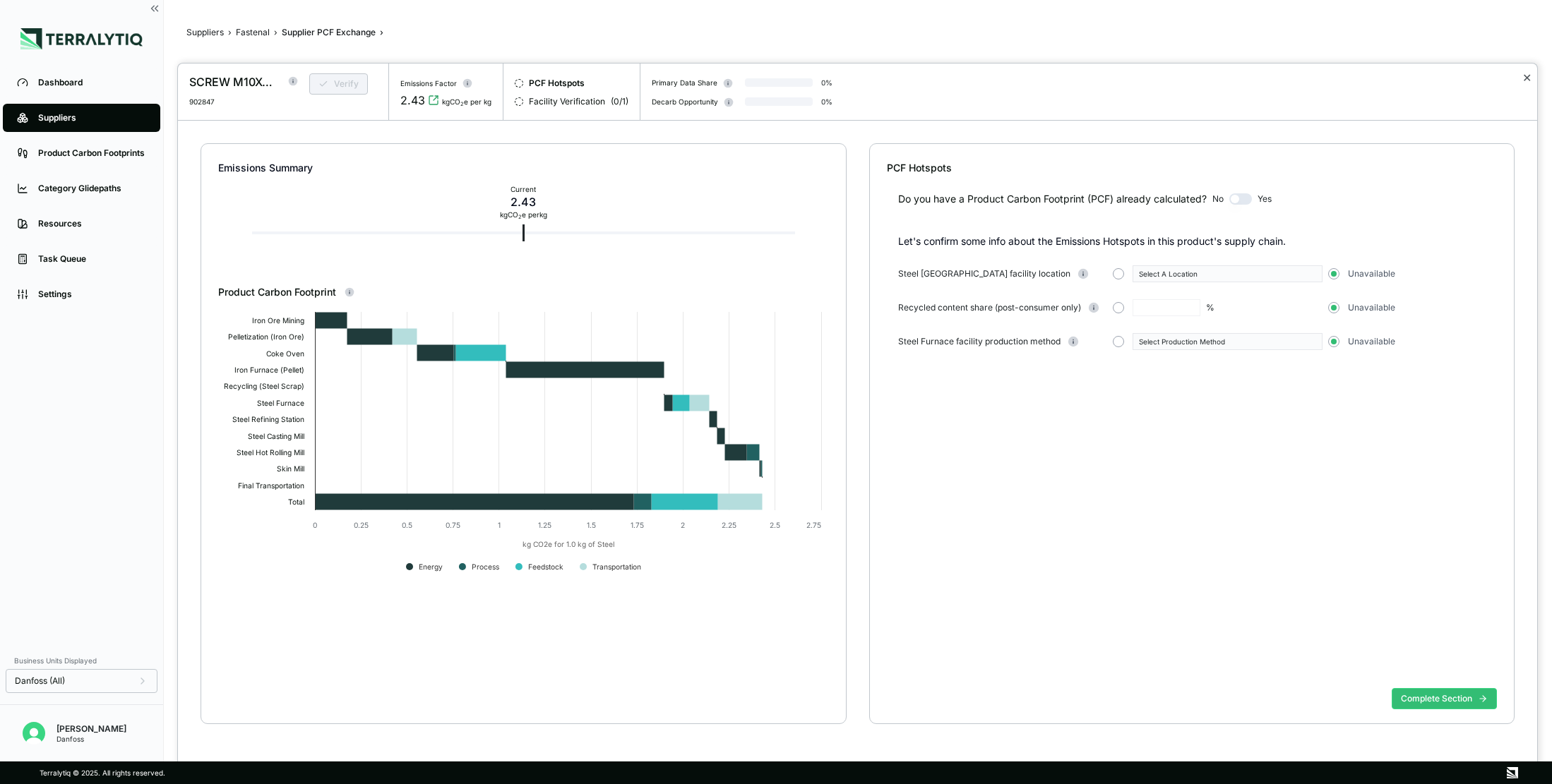
click at [1270, 78] on button "✕" at bounding box center [1526, 78] width 9 height 17
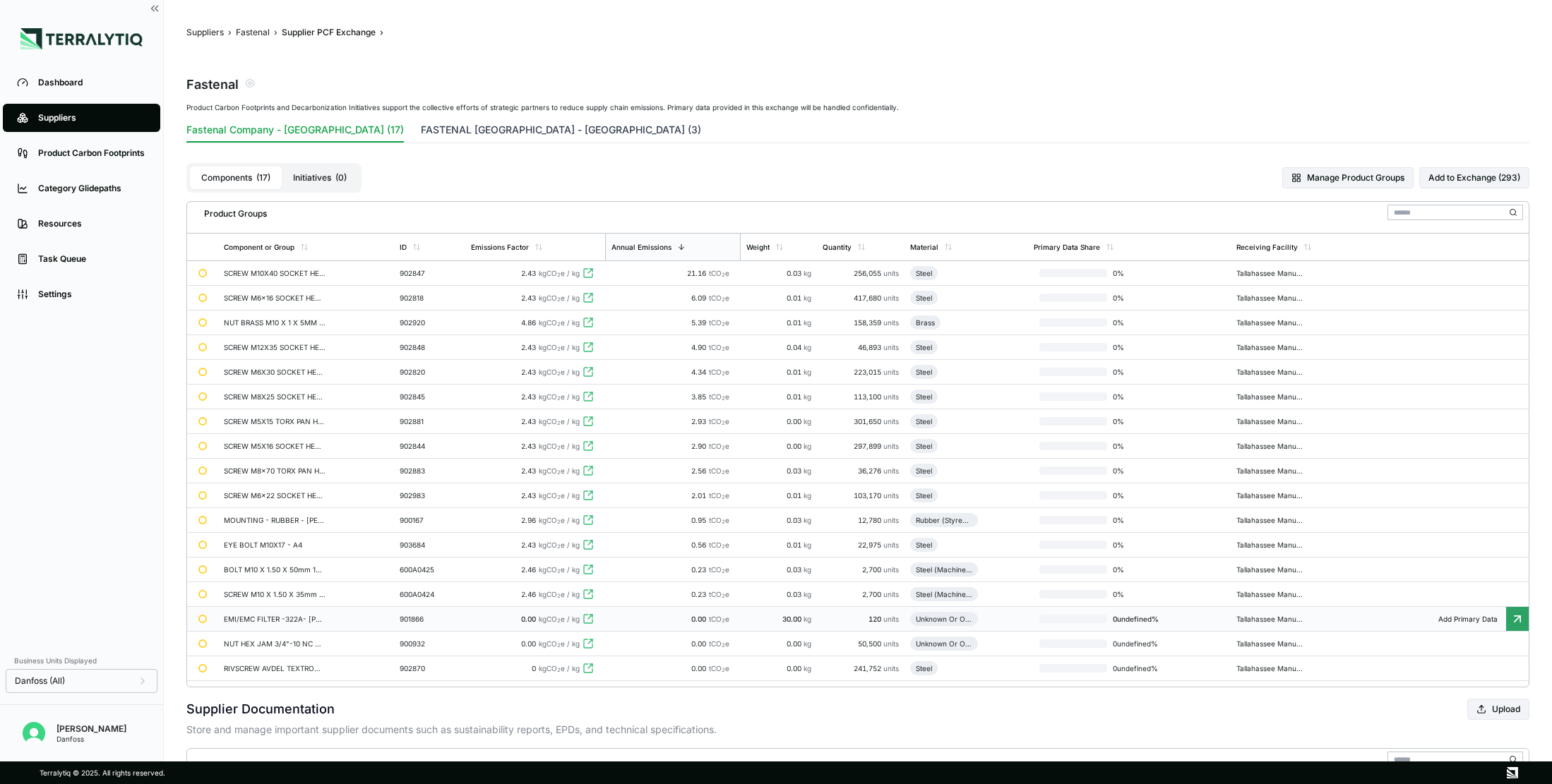
click at [487, 127] on button "FASTENAL [GEOGRAPHIC_DATA] - [GEOGRAPHIC_DATA] (3)" at bounding box center [561, 133] width 280 height 20
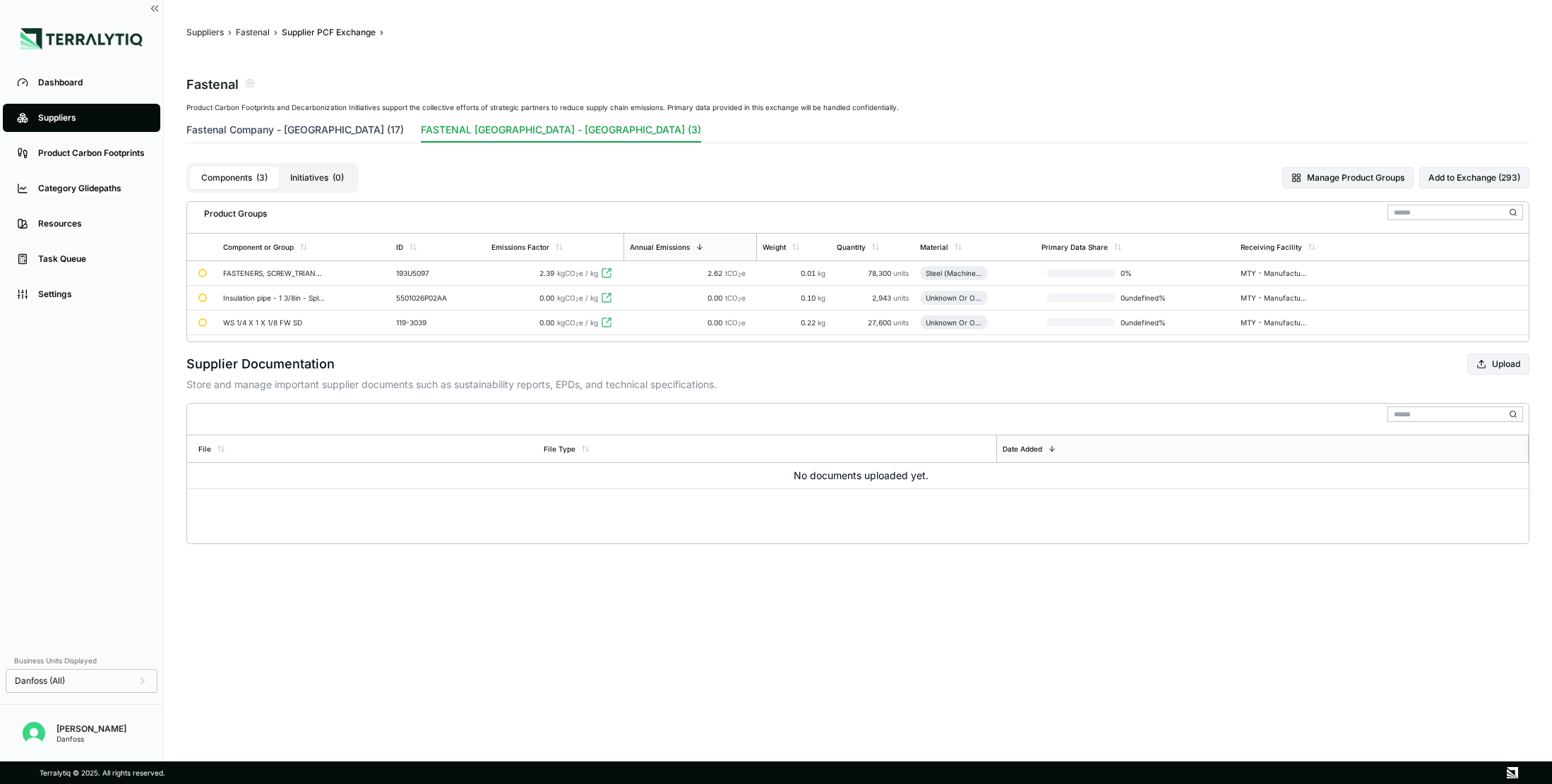
click at [341, 124] on button "Fastenal Company - [GEOGRAPHIC_DATA] (17)" at bounding box center [295, 133] width 218 height 20
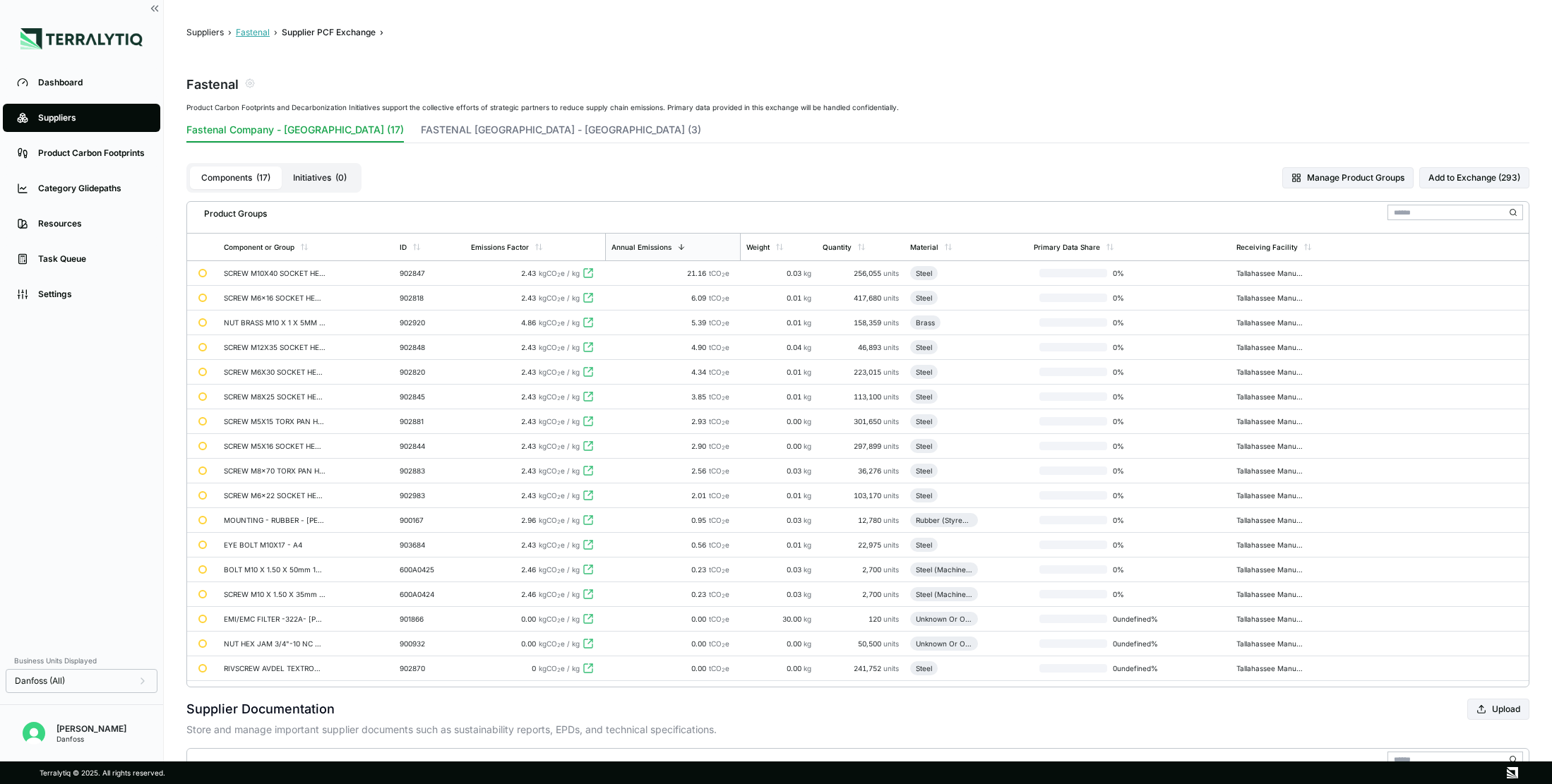
click at [253, 29] on button "Fastenal" at bounding box center [253, 33] width 34 height 11
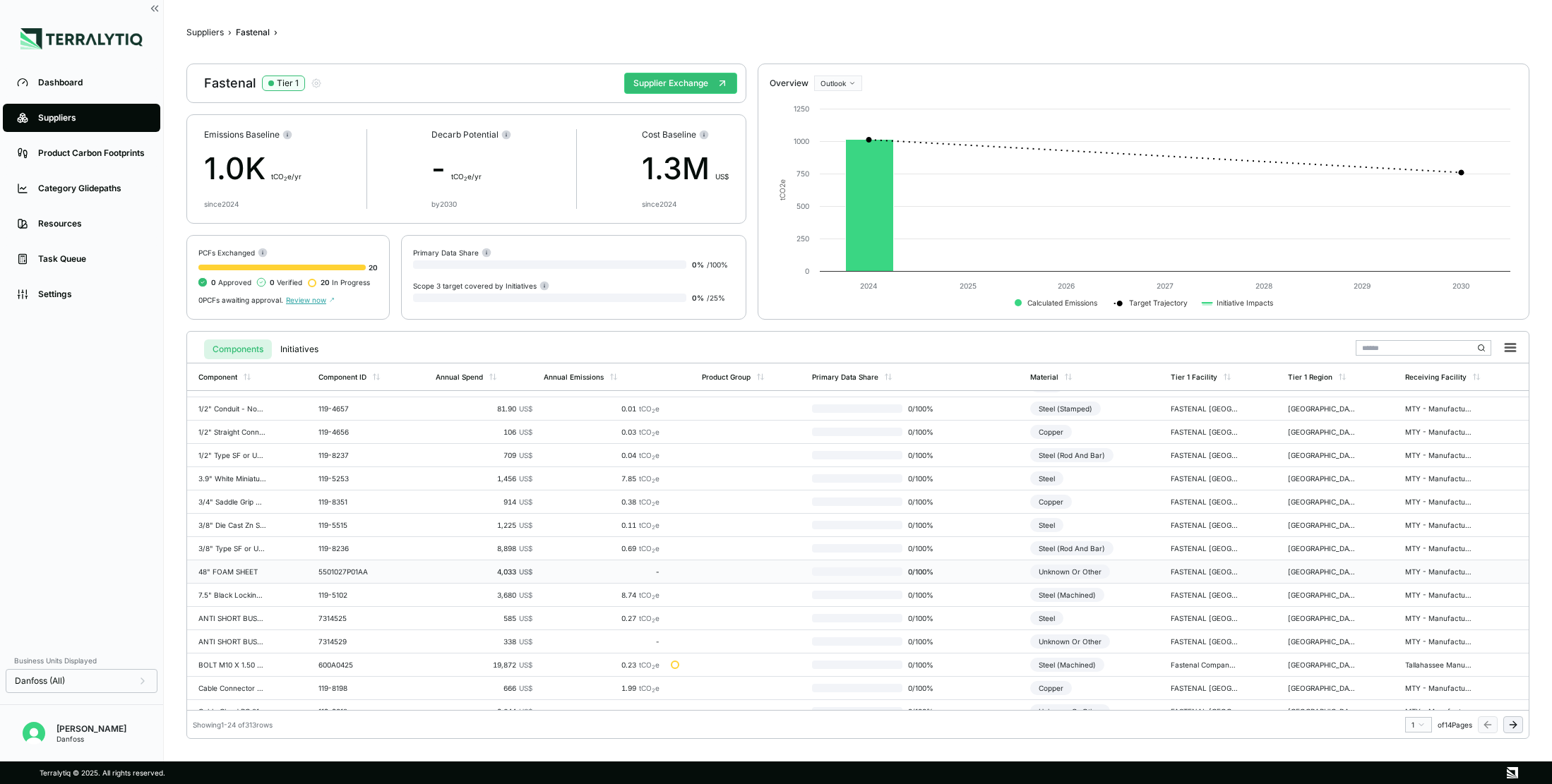
scroll to position [22, 0]
click at [83, 120] on div "Suppliers" at bounding box center [93, 118] width 108 height 11
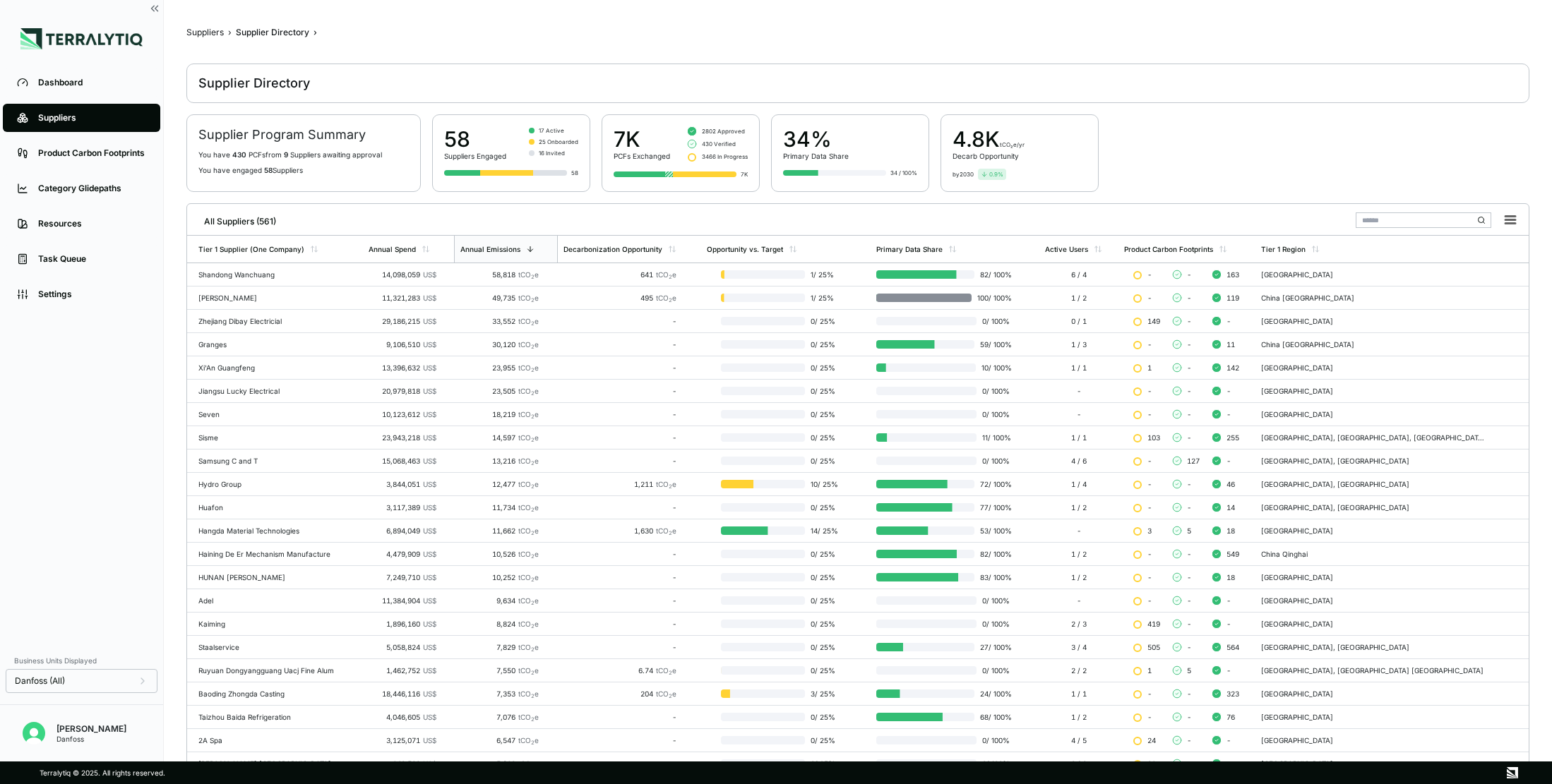
click at [1270, 221] on input "text" at bounding box center [1423, 221] width 135 height 16
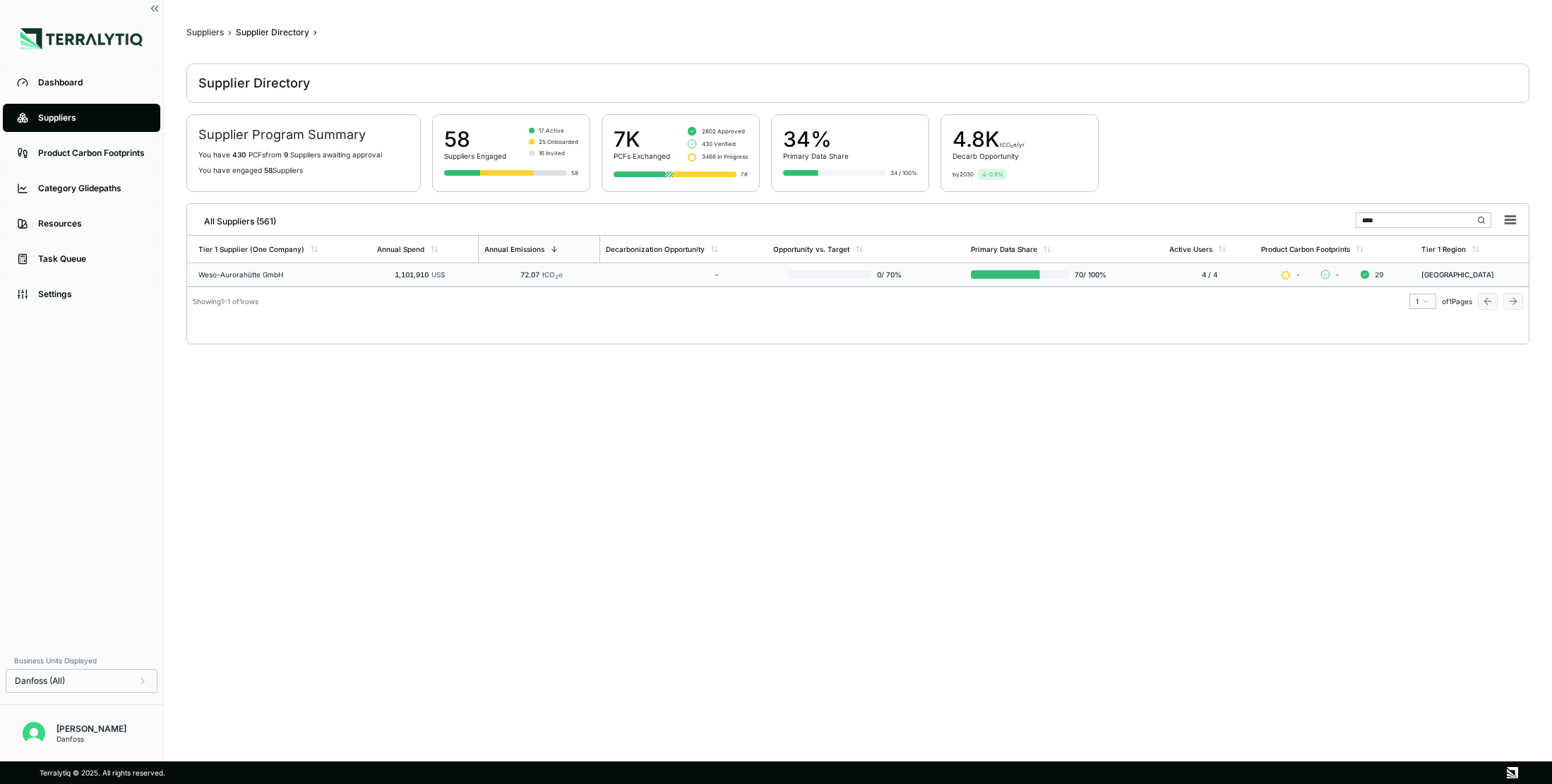
type input "****"
click at [638, 275] on div "-" at bounding box center [662, 275] width 113 height 9
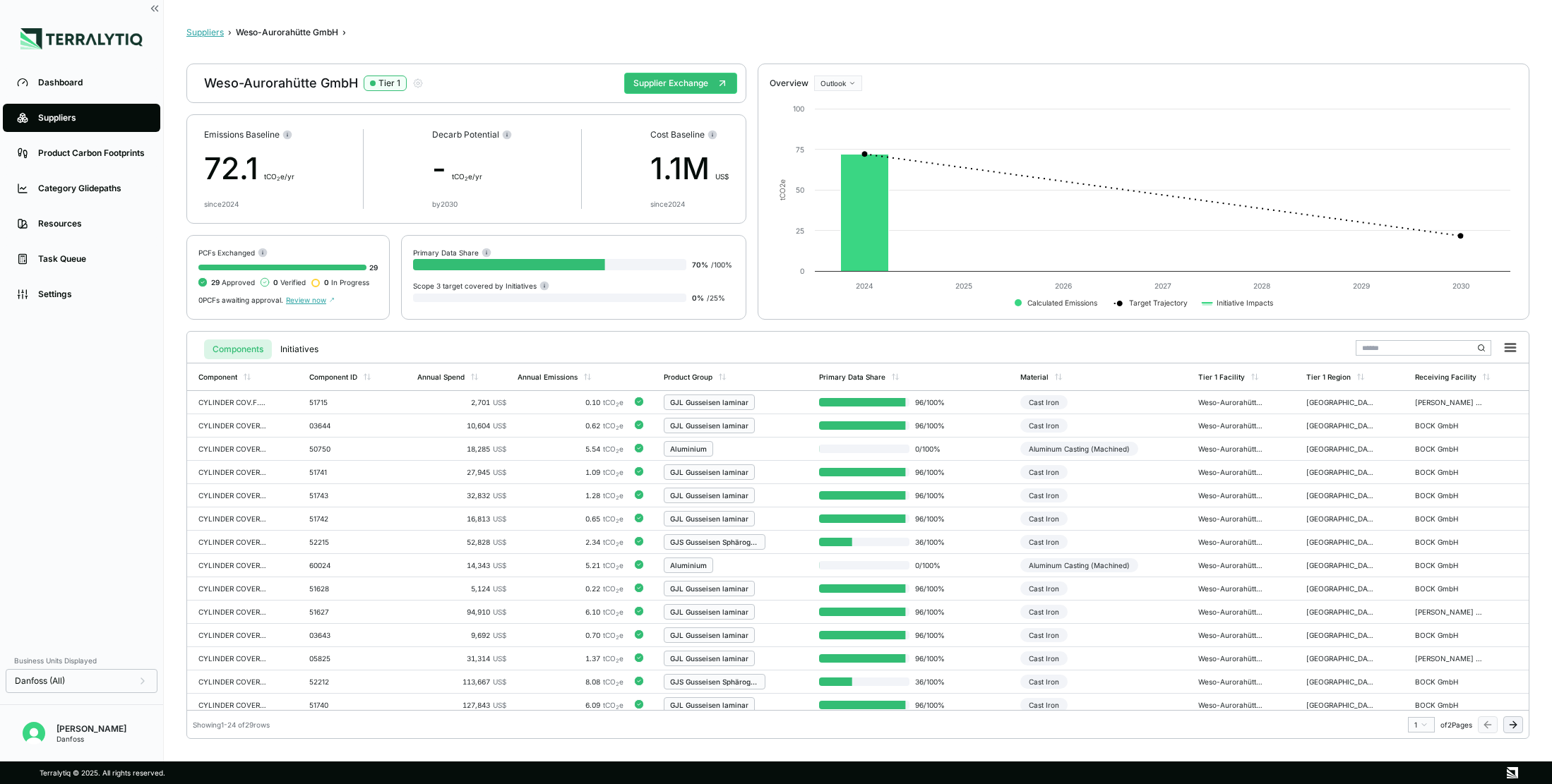
click at [214, 36] on button "Suppliers" at bounding box center [205, 33] width 38 height 11
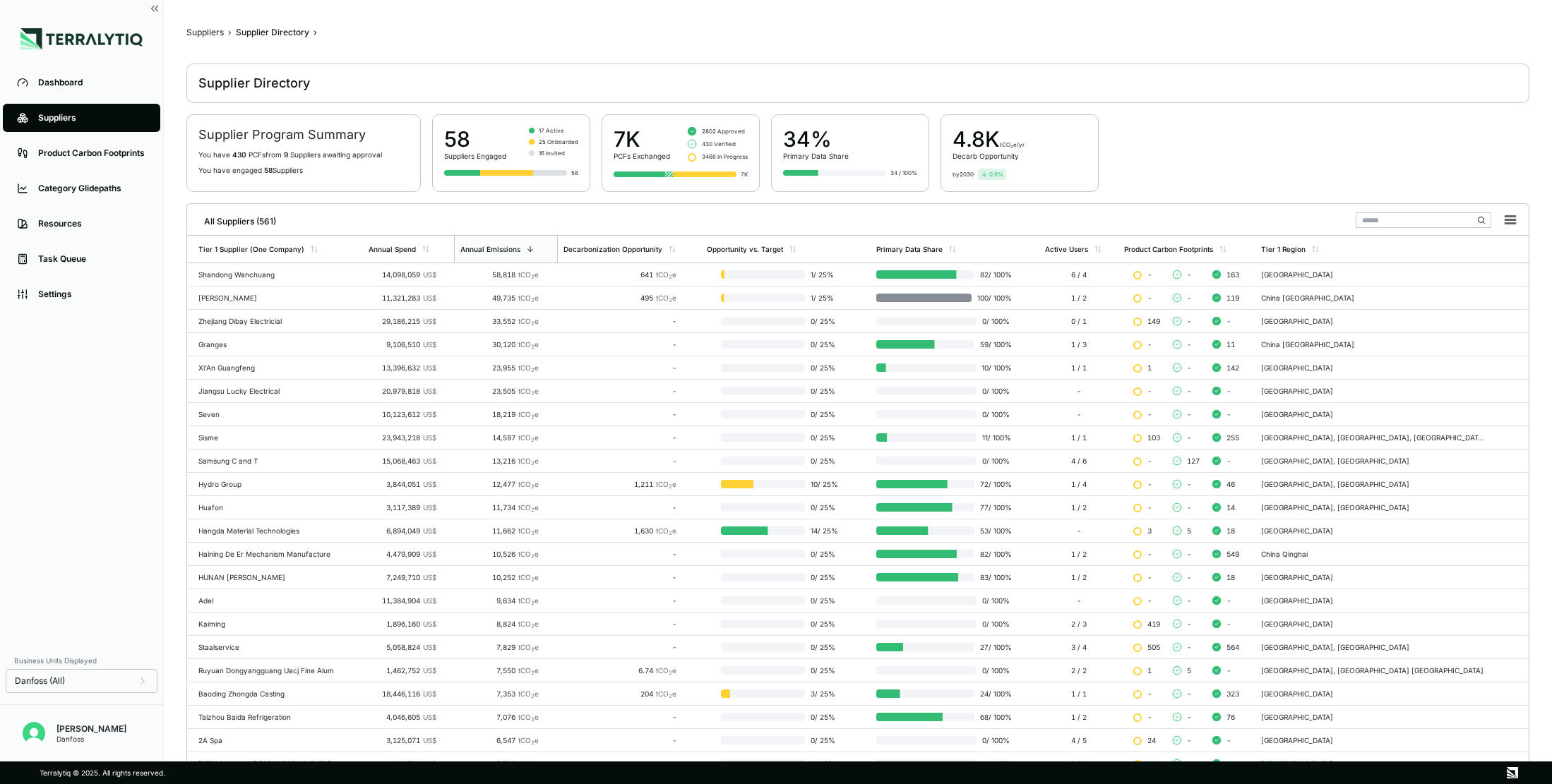
click at [1270, 218] on input "text" at bounding box center [1423, 221] width 135 height 16
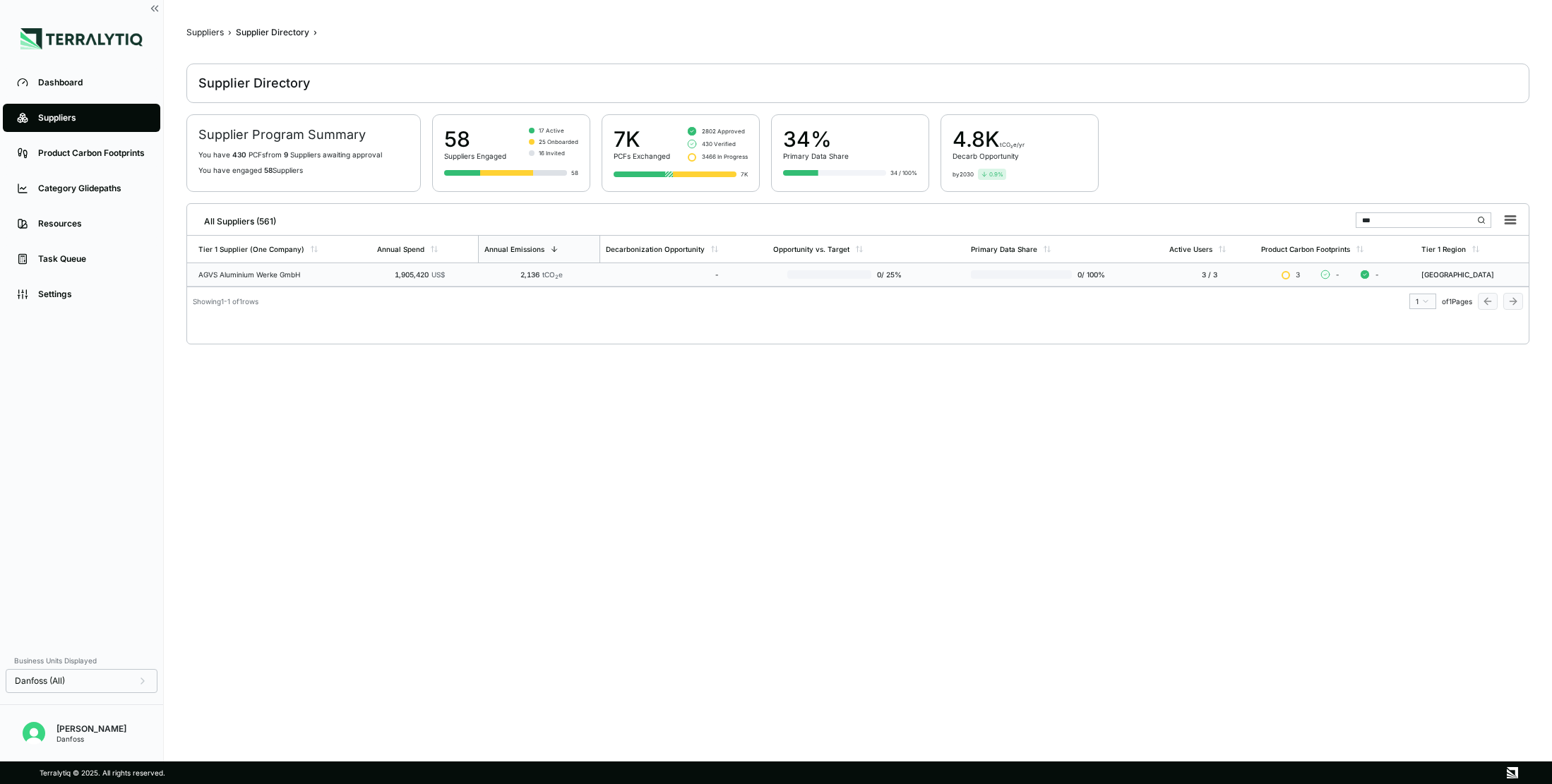
type input "***"
click at [379, 283] on td "1,905,420 US$" at bounding box center [425, 275] width 107 height 23
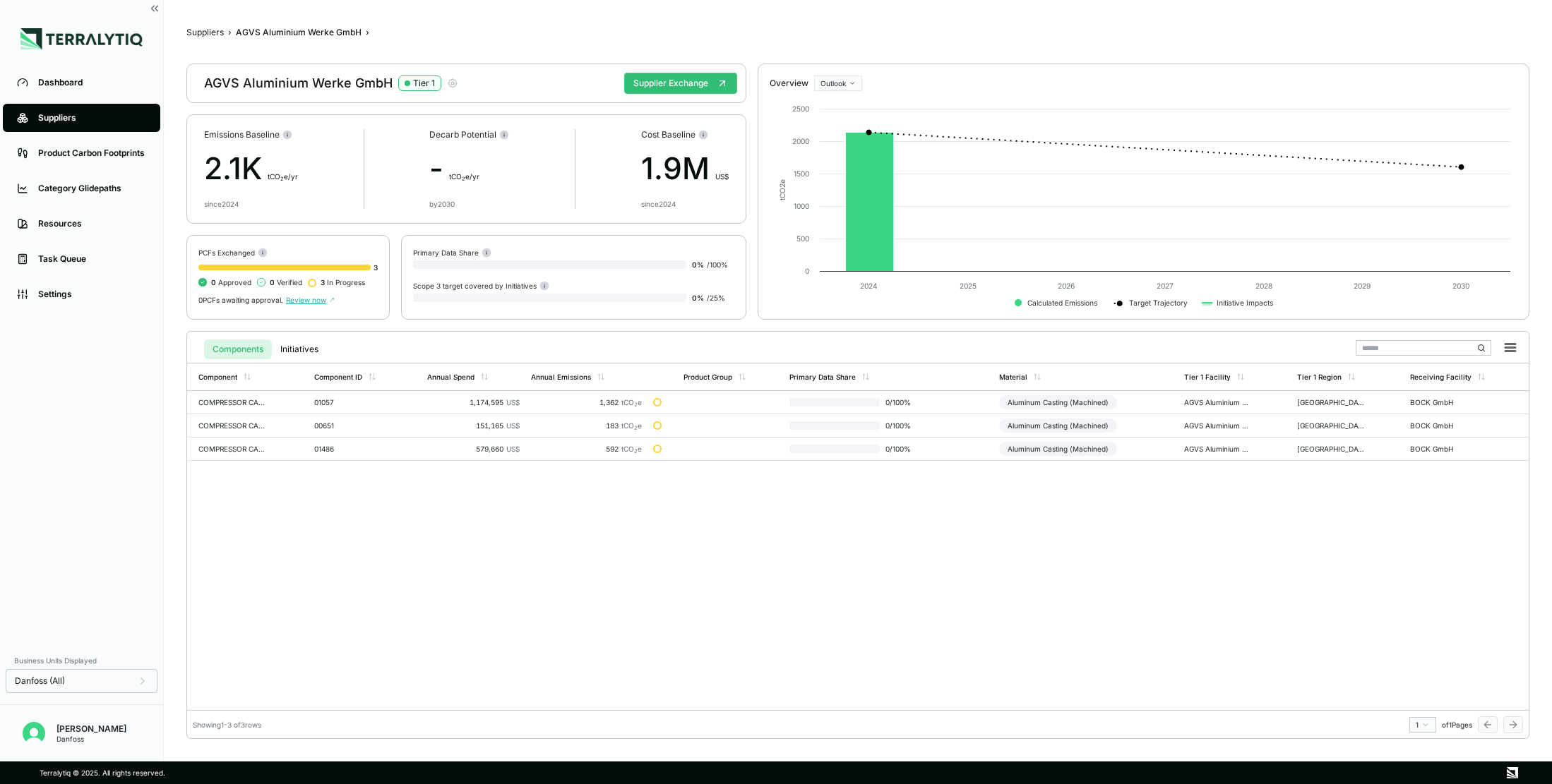
click at [448, 83] on icon "button" at bounding box center [453, 83] width 11 height 11
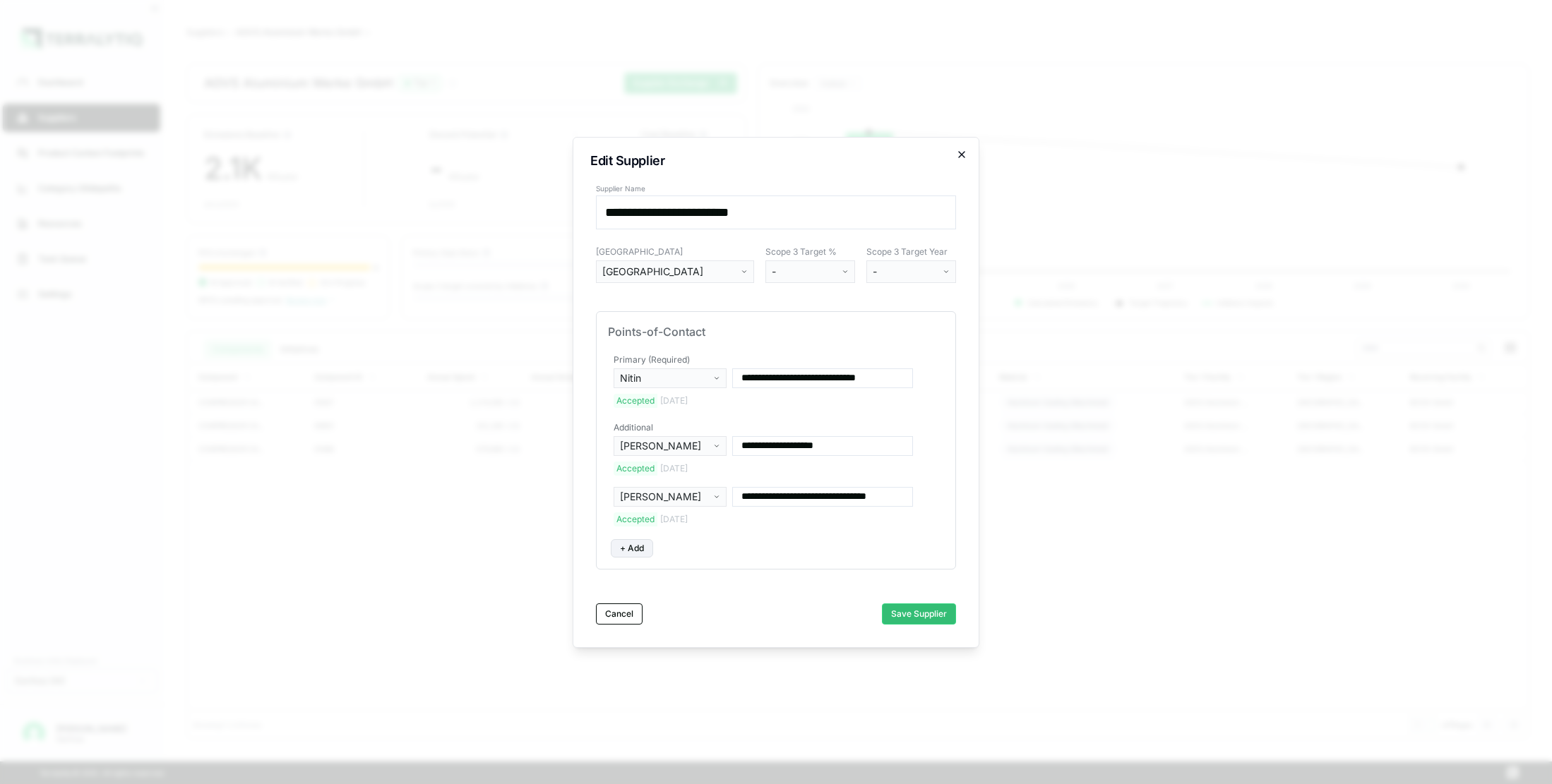
click at [966, 153] on icon "button" at bounding box center [961, 154] width 11 height 11
